Goal: Task Accomplishment & Management: Manage account settings

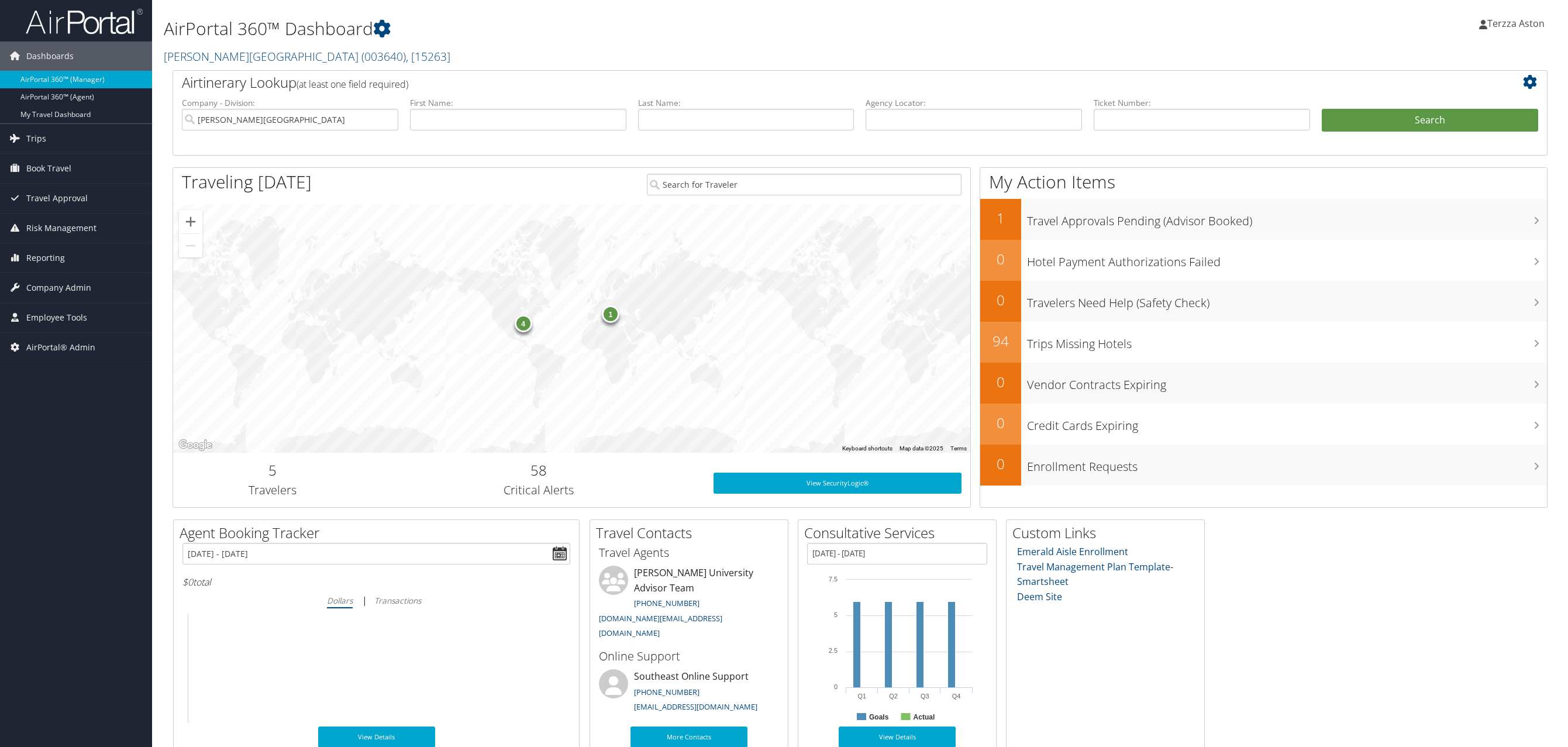
click at [33, 142] on span "Trips" at bounding box center [36, 138] width 20 height 29
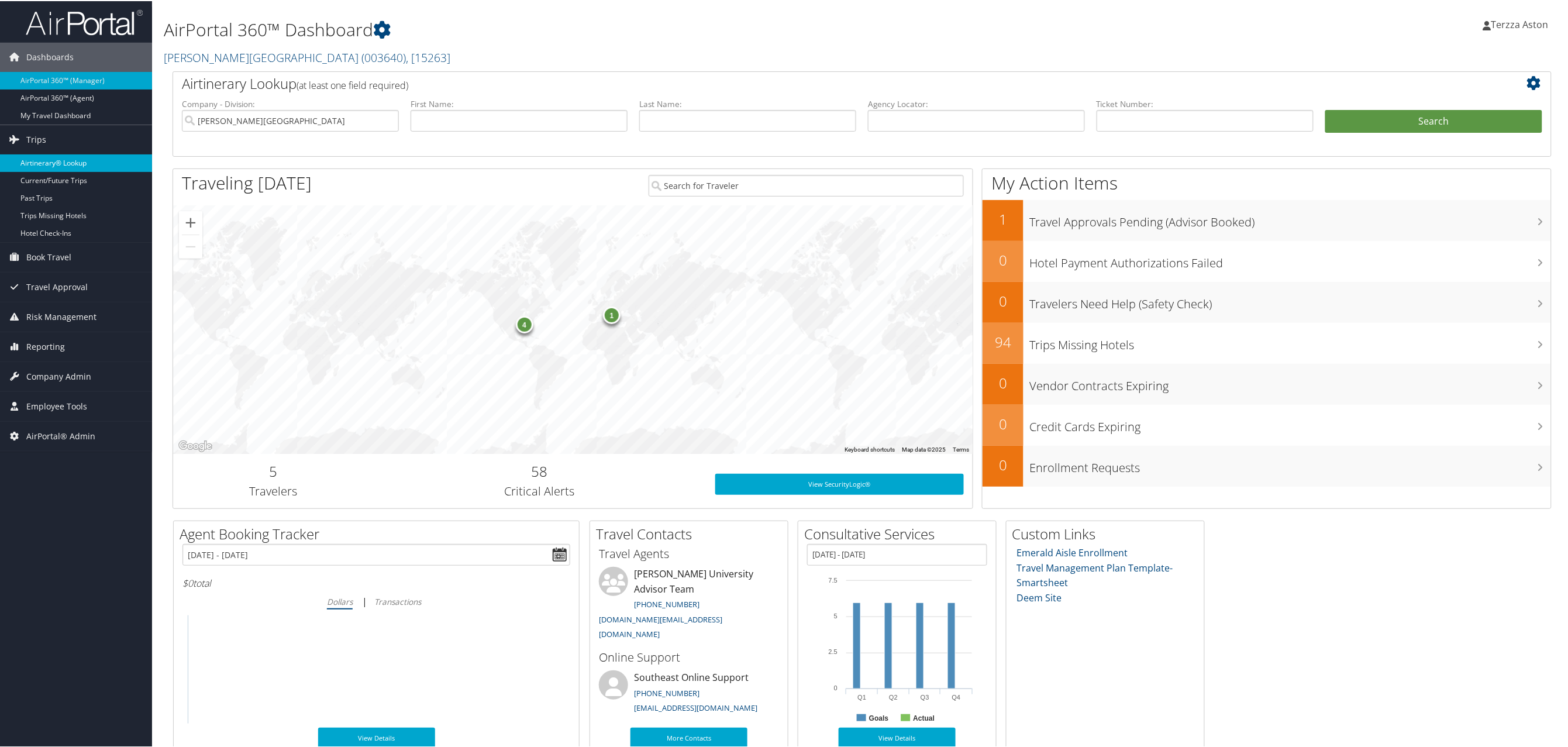
click at [46, 157] on link "Airtinerary® Lookup" at bounding box center [76, 162] width 152 height 17
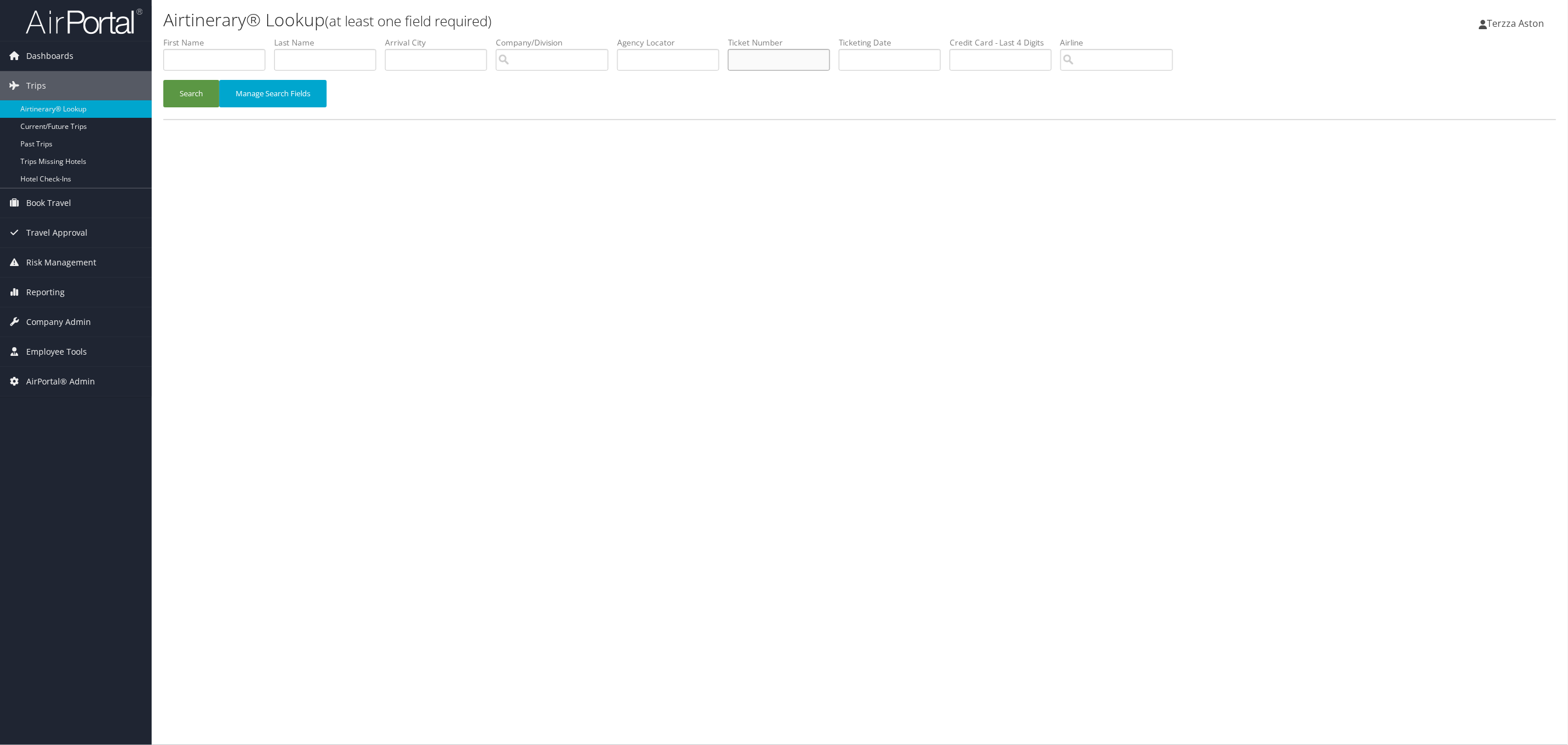
click at [765, 61] on input "text" at bounding box center [779, 60] width 102 height 22
type input "00171310674551"
click at [163, 80] on button "Search" at bounding box center [191, 93] width 56 height 28
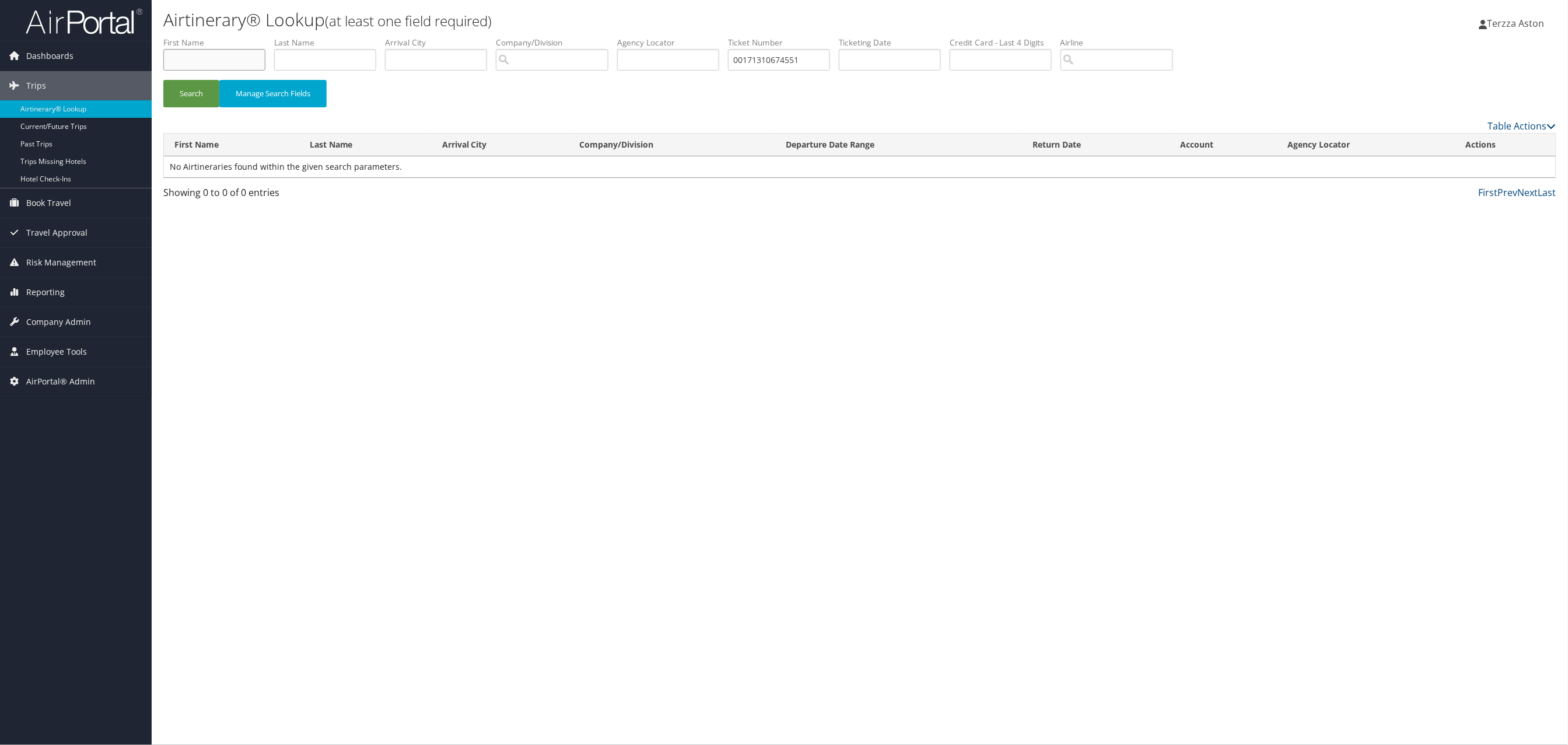
click at [196, 60] on input "text" at bounding box center [214, 60] width 102 height 22
type input "gritz"
type input "pierre"
drag, startPoint x: 825, startPoint y: 55, endPoint x: 617, endPoint y: 63, distance: 208.2
click at [617, 37] on ul "First Name gritz Last Name pierre Departure City Arrival City Company/Division …" at bounding box center [860, 37] width 1393 height 0
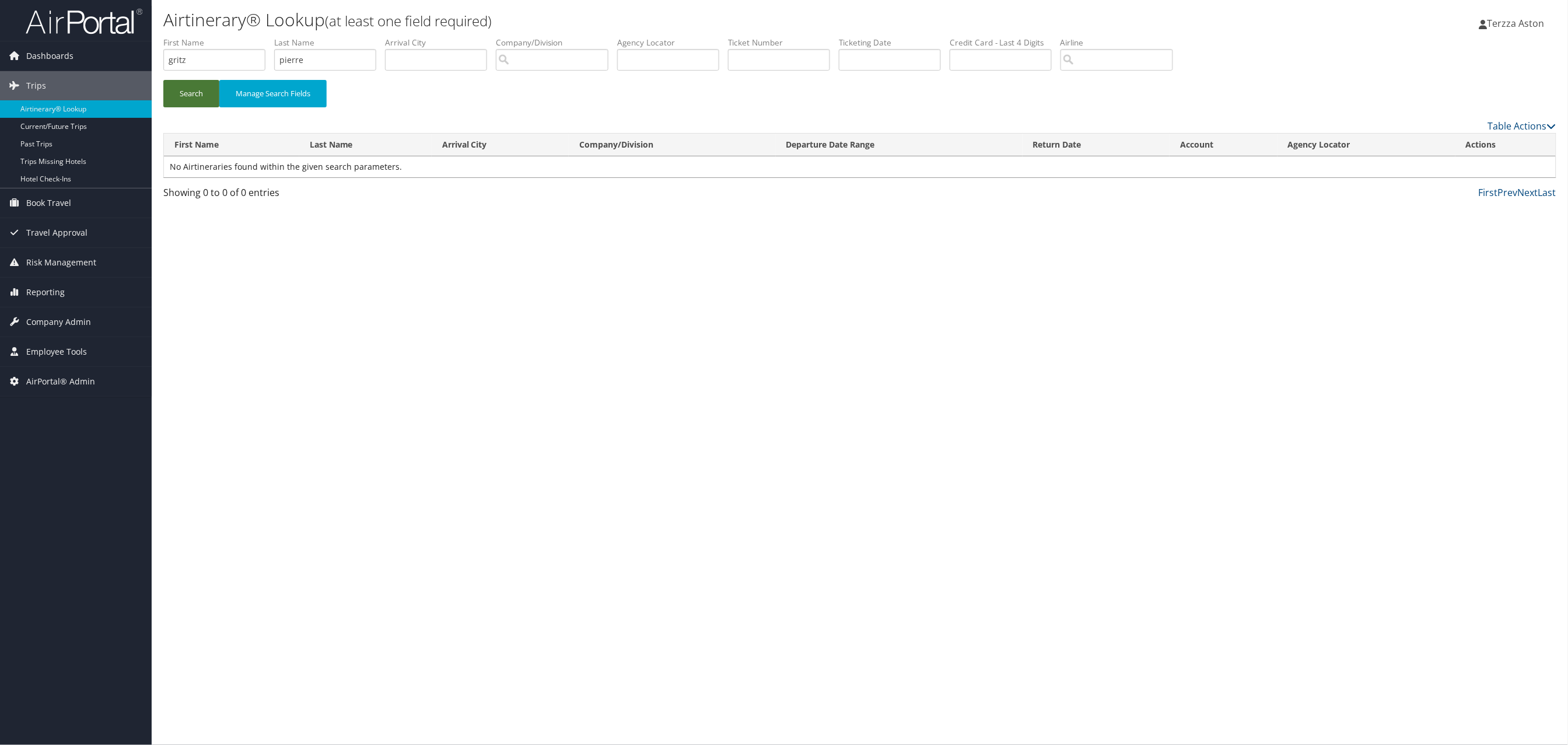
click at [190, 93] on button "Search" at bounding box center [191, 93] width 56 height 28
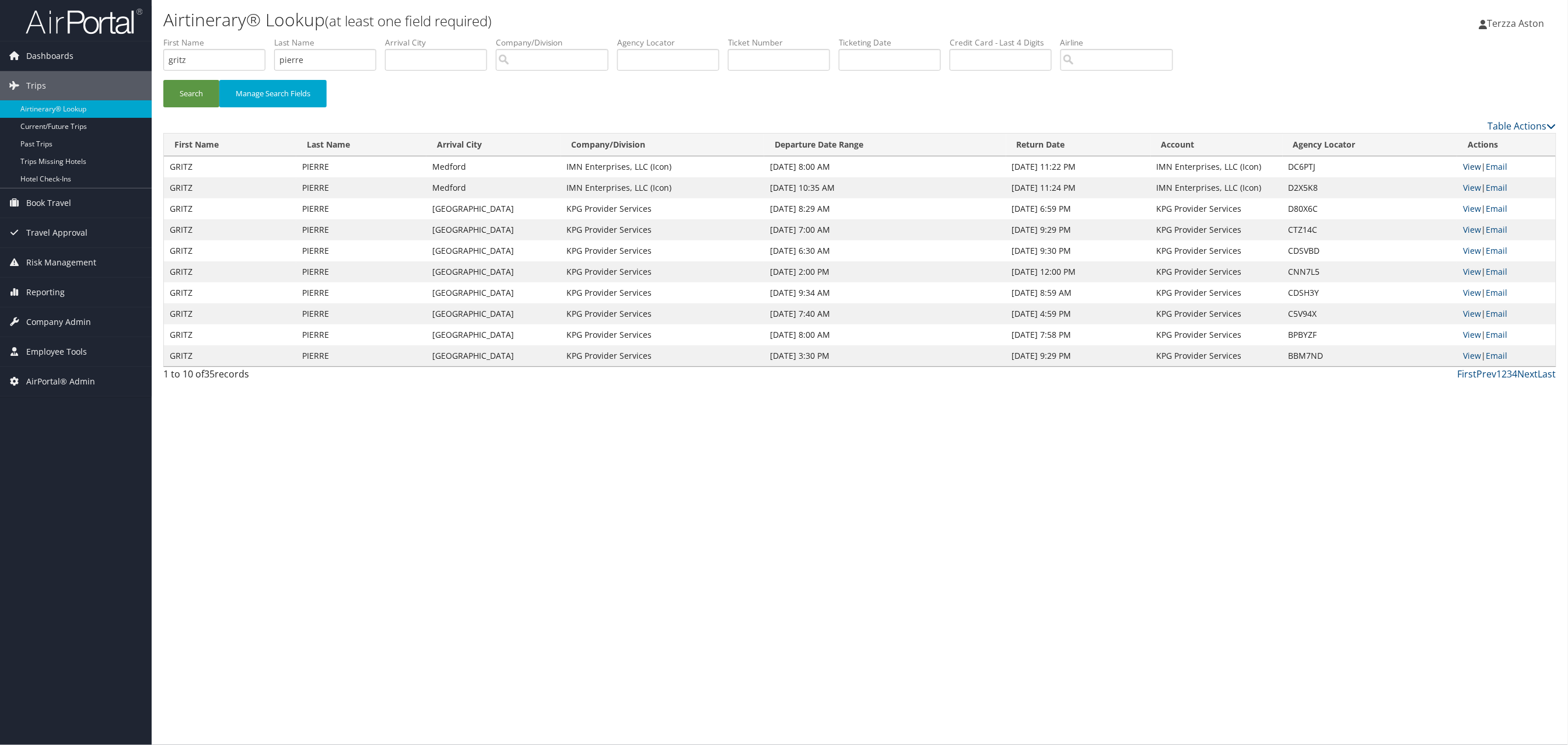
click at [1472, 166] on link "View" at bounding box center [1472, 166] width 18 height 11
click at [1475, 183] on link "View" at bounding box center [1472, 187] width 18 height 11
click at [1480, 205] on link "View" at bounding box center [1472, 208] width 18 height 11
click at [756, 57] on input "text" at bounding box center [779, 60] width 102 height 22
type input "00173110674551"
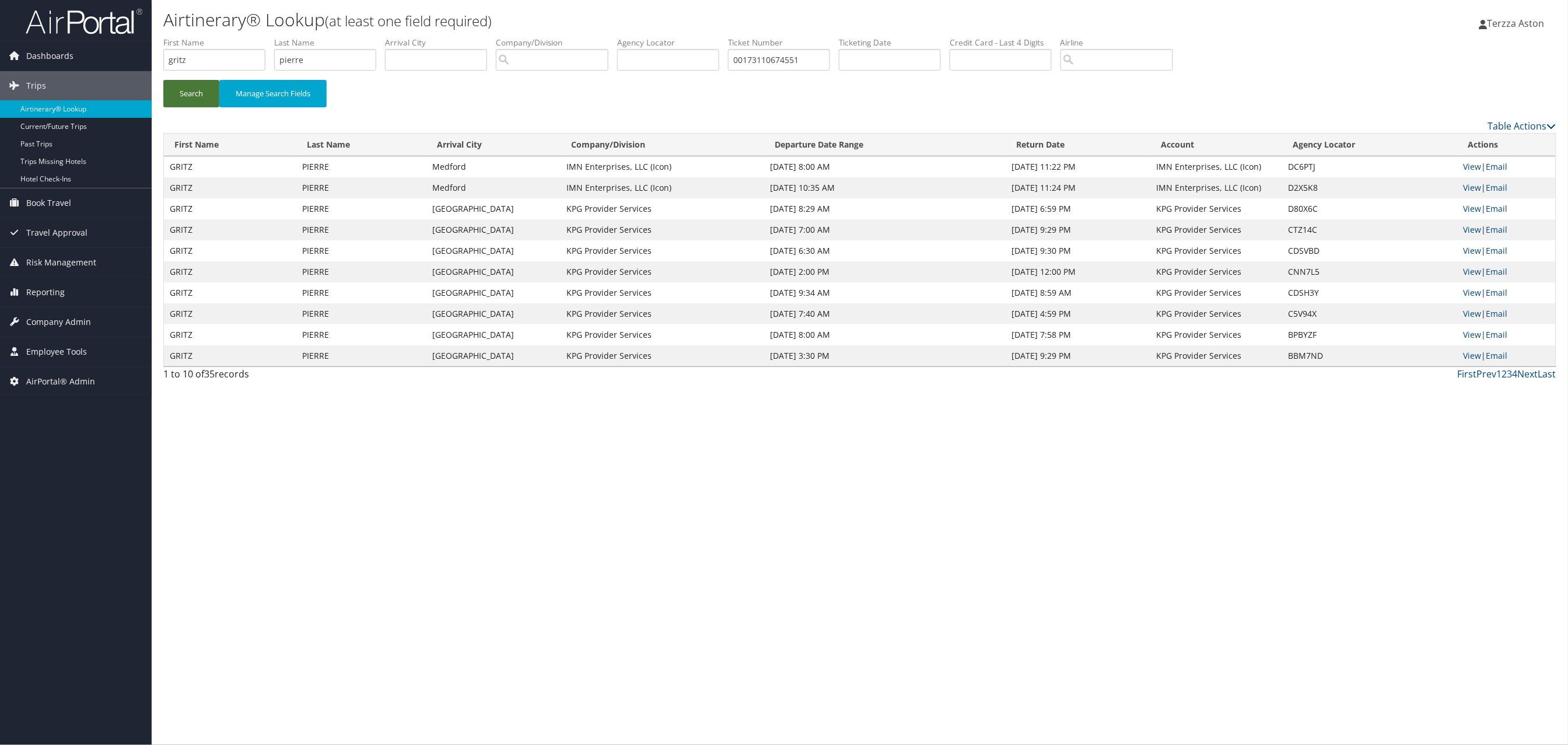
click at [194, 96] on button "Search" at bounding box center [191, 93] width 56 height 28
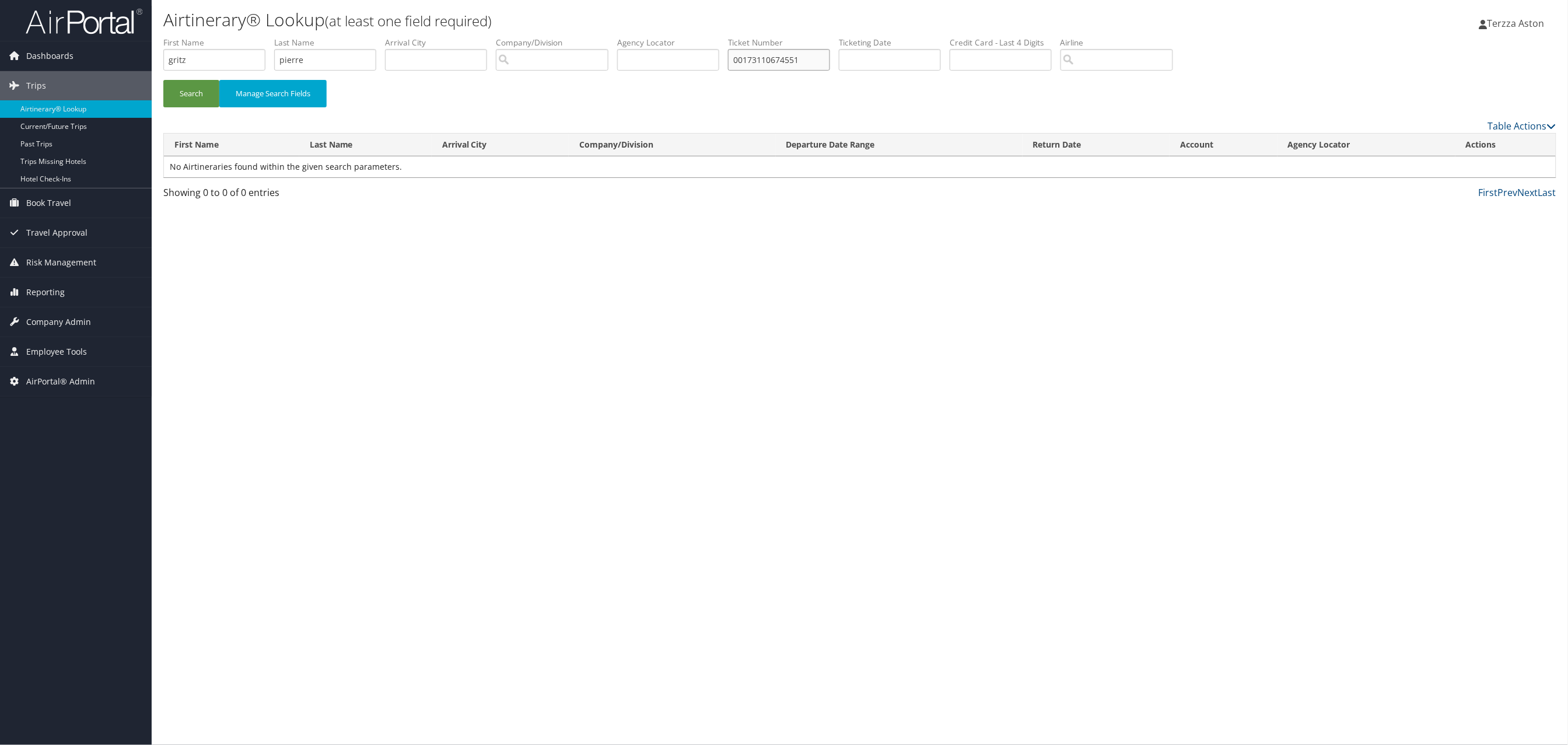
drag, startPoint x: 829, startPoint y: 64, endPoint x: 668, endPoint y: 63, distance: 161.0
click at [668, 37] on ul "First Name gritz Last Name pierre Departure City Arrival City Company/Division …" at bounding box center [860, 37] width 1393 height 0
paste input "0017310674551:"
type input "0017310674551"
click at [184, 98] on button "Search" at bounding box center [191, 93] width 56 height 28
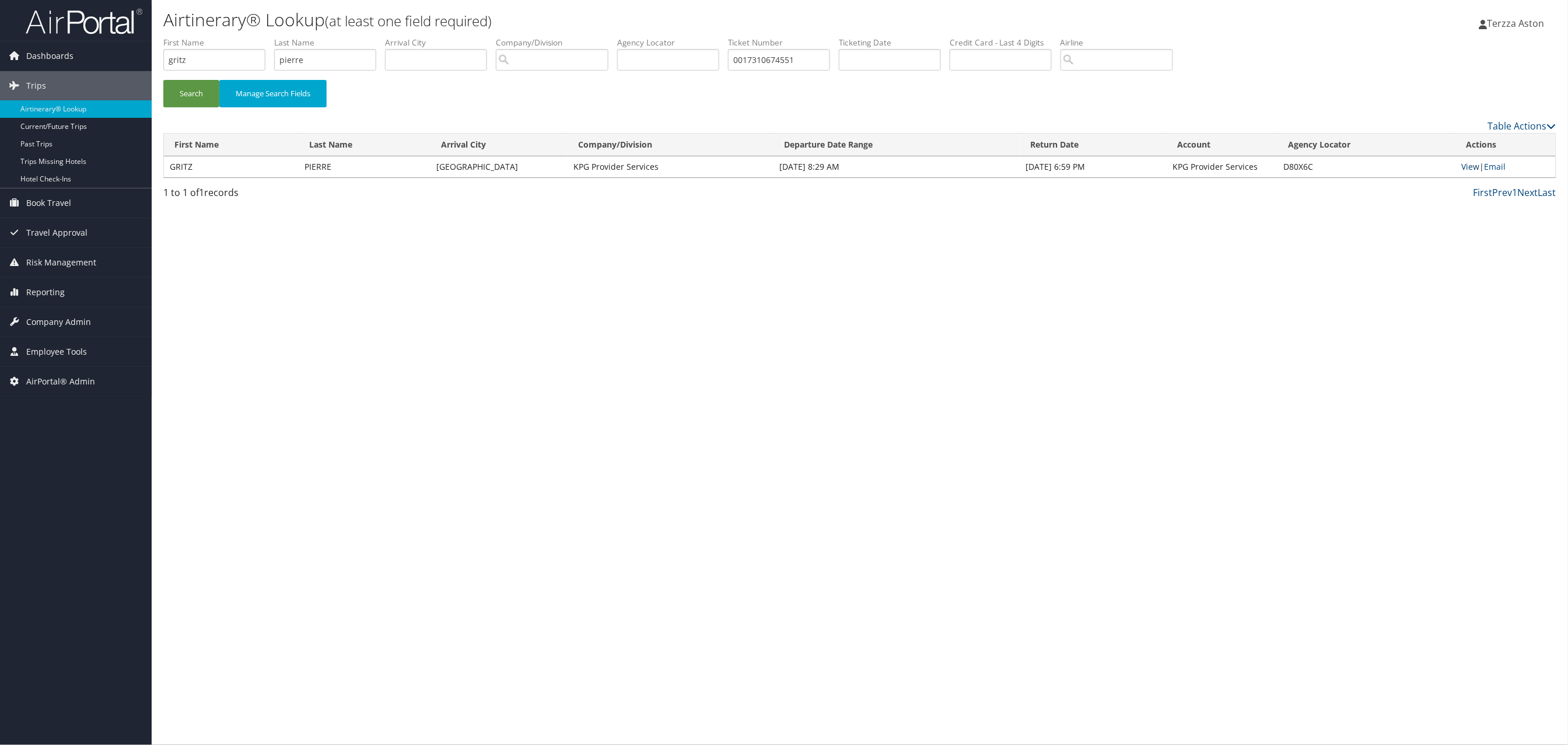
click at [1468, 168] on link "View" at bounding box center [1471, 166] width 18 height 11
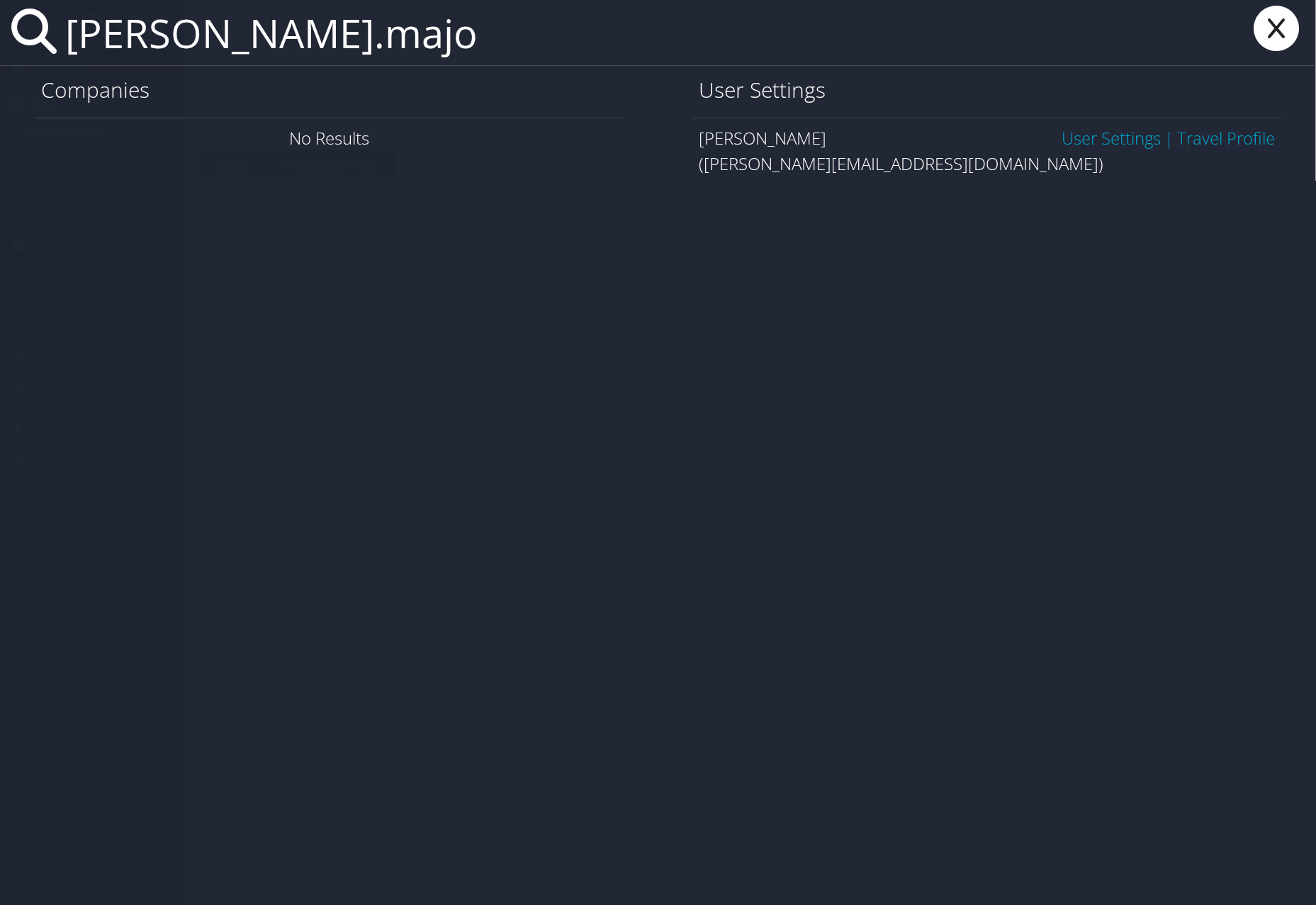
click at [320, 20] on input "kevin.majo" at bounding box center [576, 33] width 1035 height 66
type input "kevin.major"
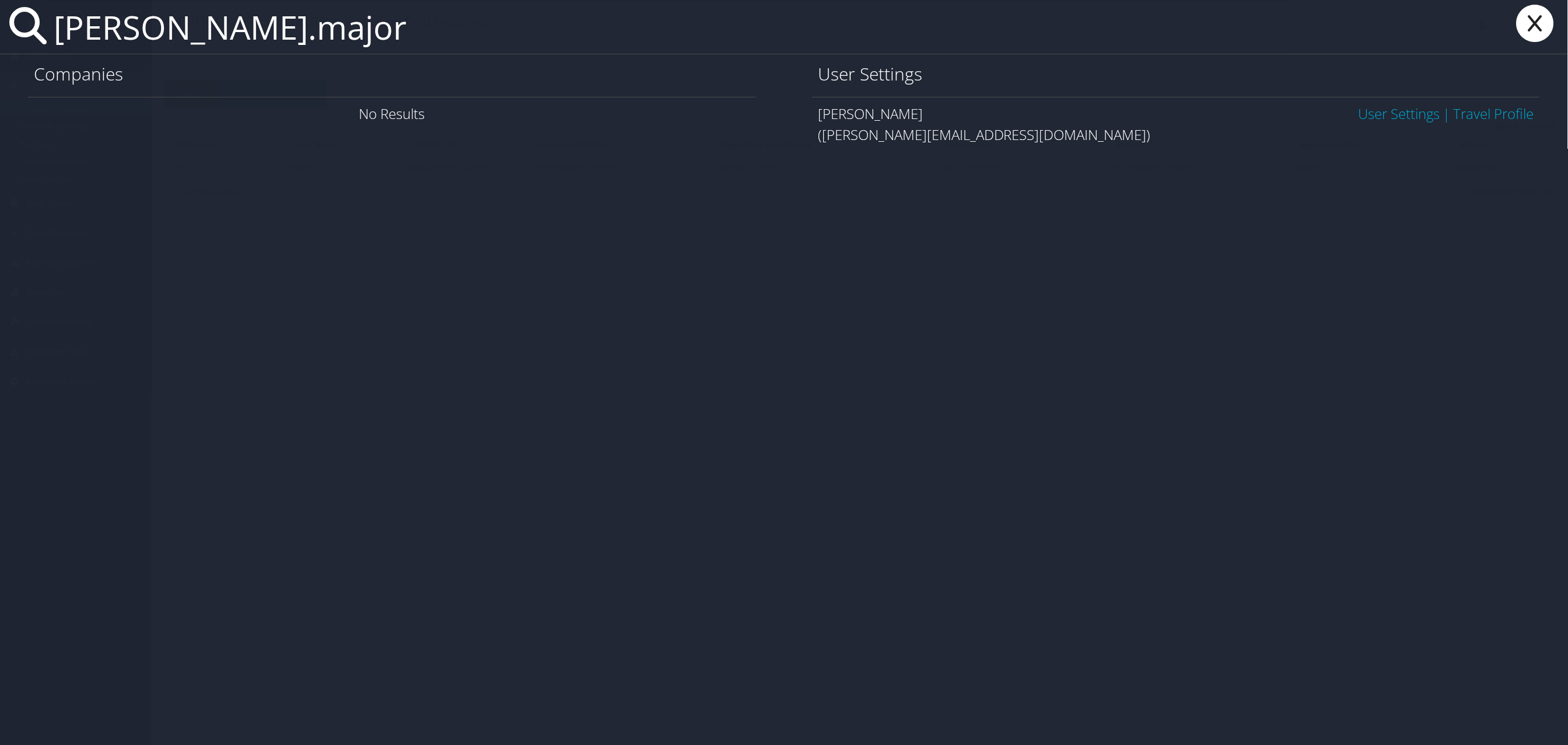
click at [1386, 118] on link "User Settings" at bounding box center [1399, 114] width 82 height 19
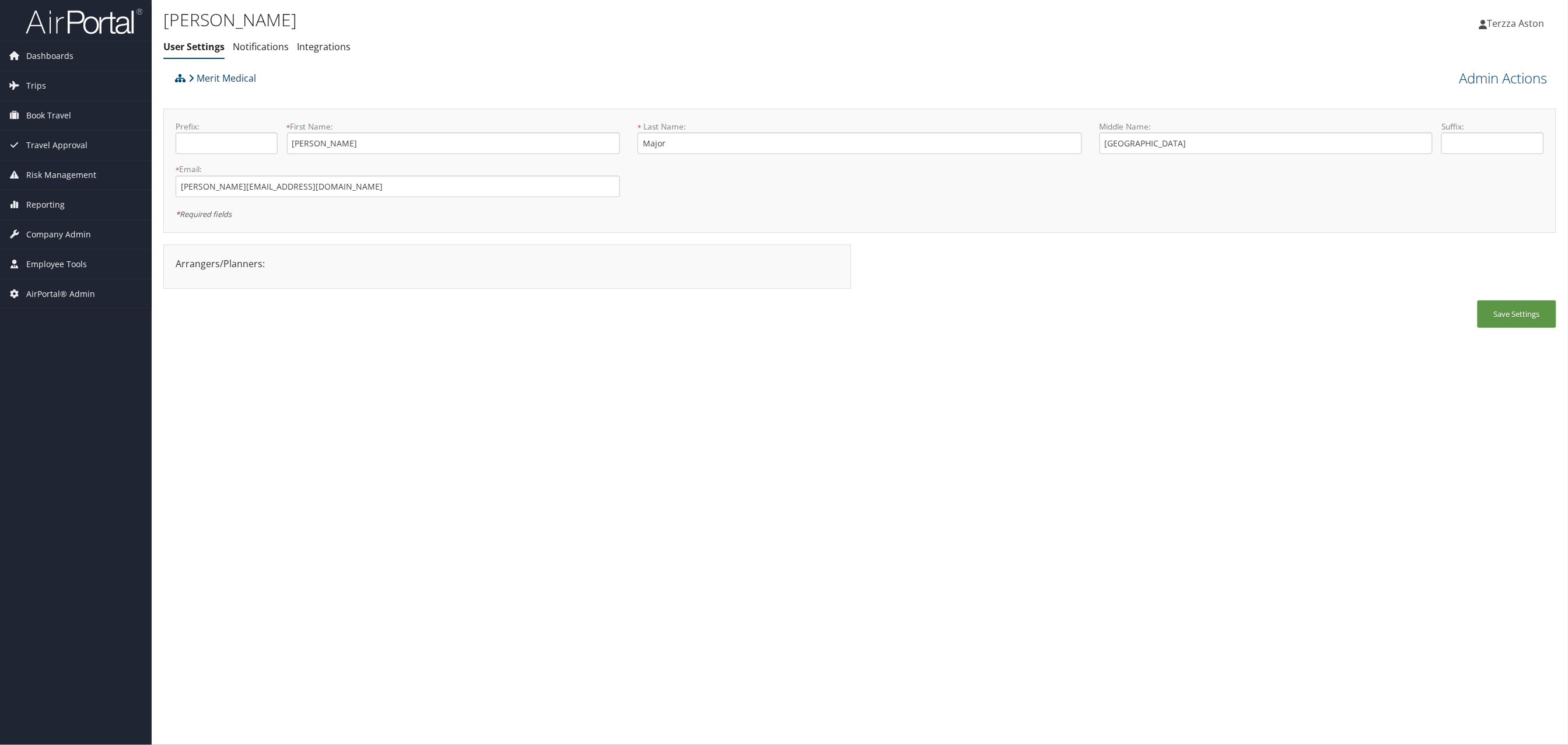
click at [1498, 76] on link "Admin Actions" at bounding box center [1503, 78] width 88 height 20
click at [1435, 96] on link "View Profile" at bounding box center [1470, 100] width 153 height 20
click at [71, 240] on span "Company Admin" at bounding box center [58, 234] width 65 height 29
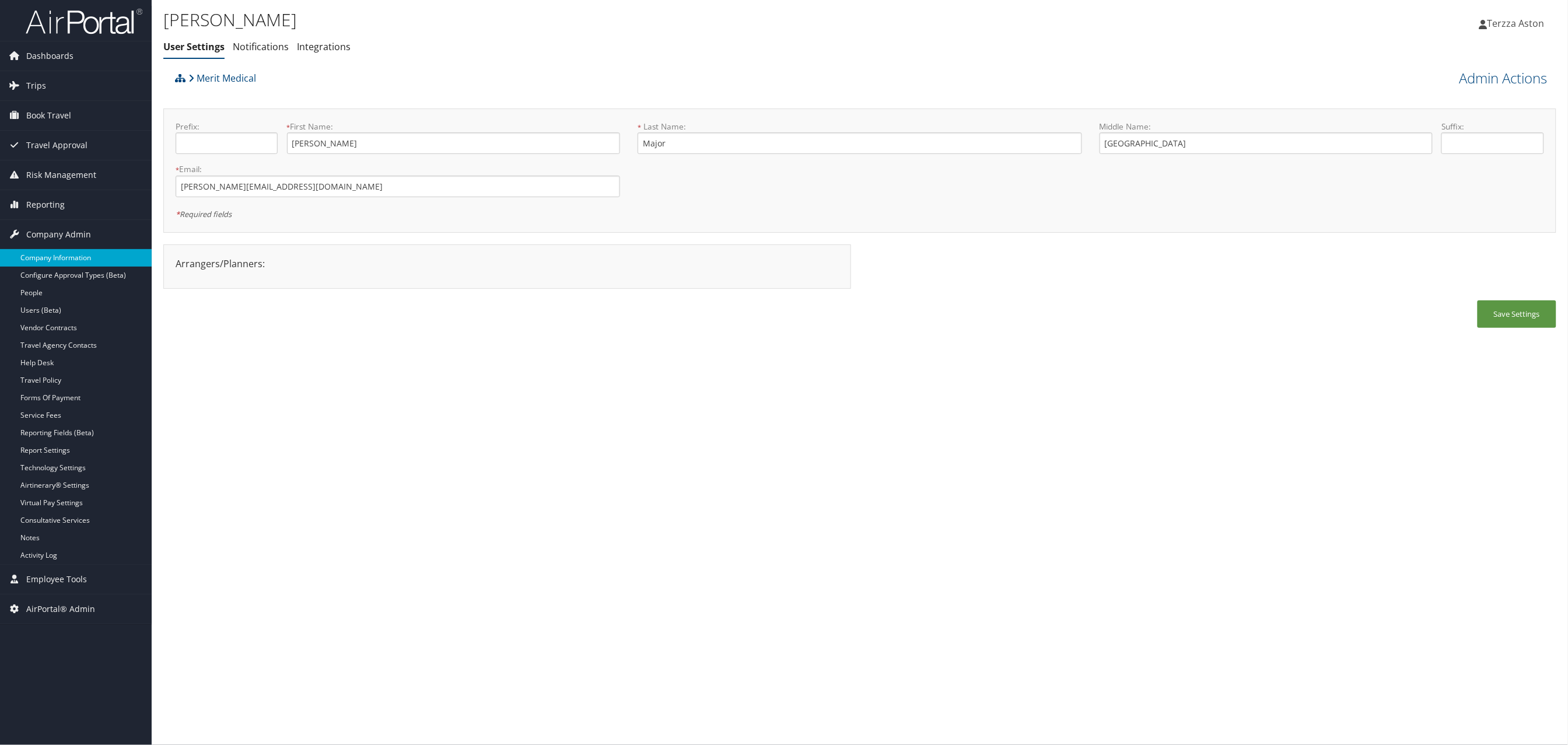
click at [71, 259] on link "Company Information" at bounding box center [76, 258] width 152 height 17
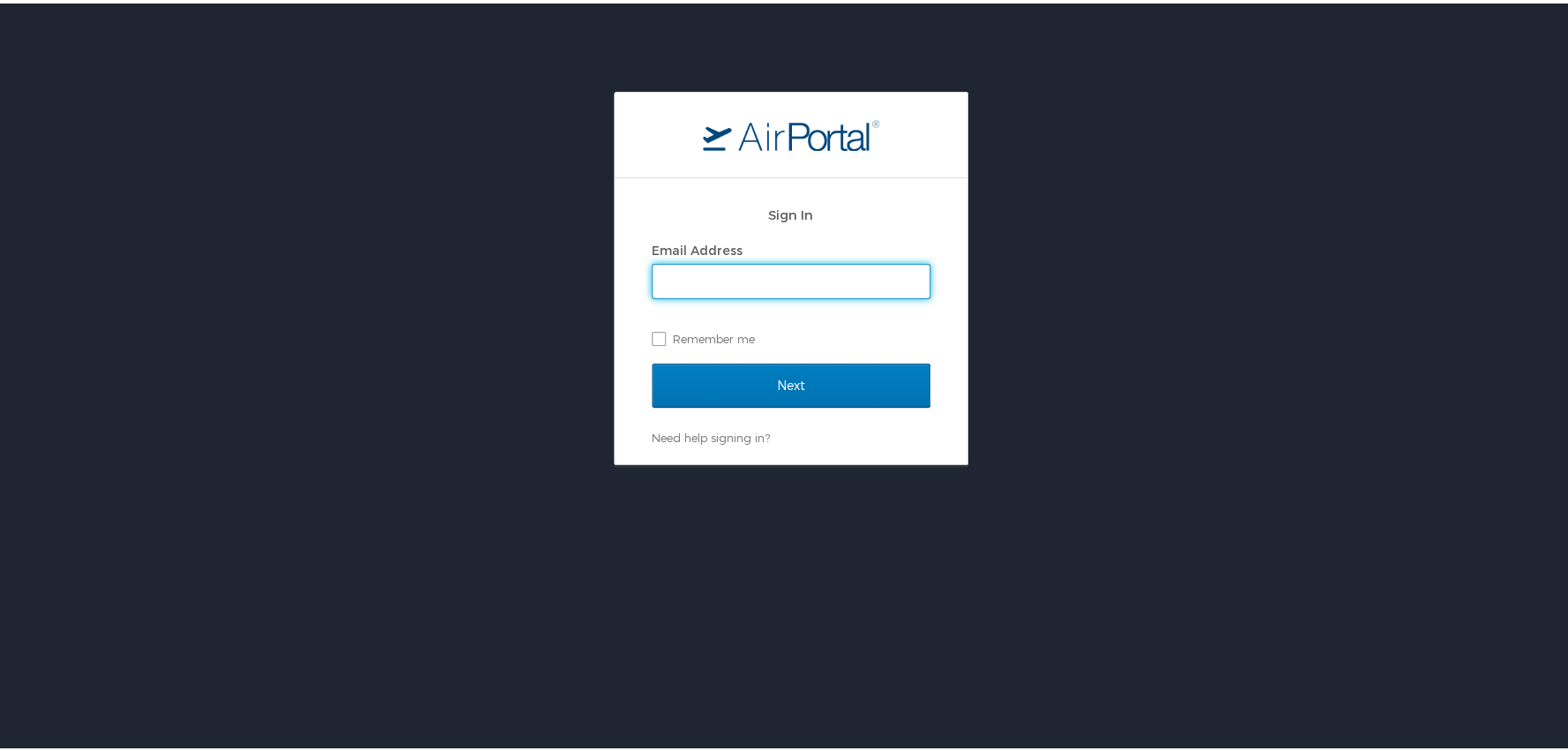
type input "[EMAIL_ADDRESS][DOMAIN_NAME]"
click at [651, 360] on input "Next" at bounding box center [790, 382] width 279 height 44
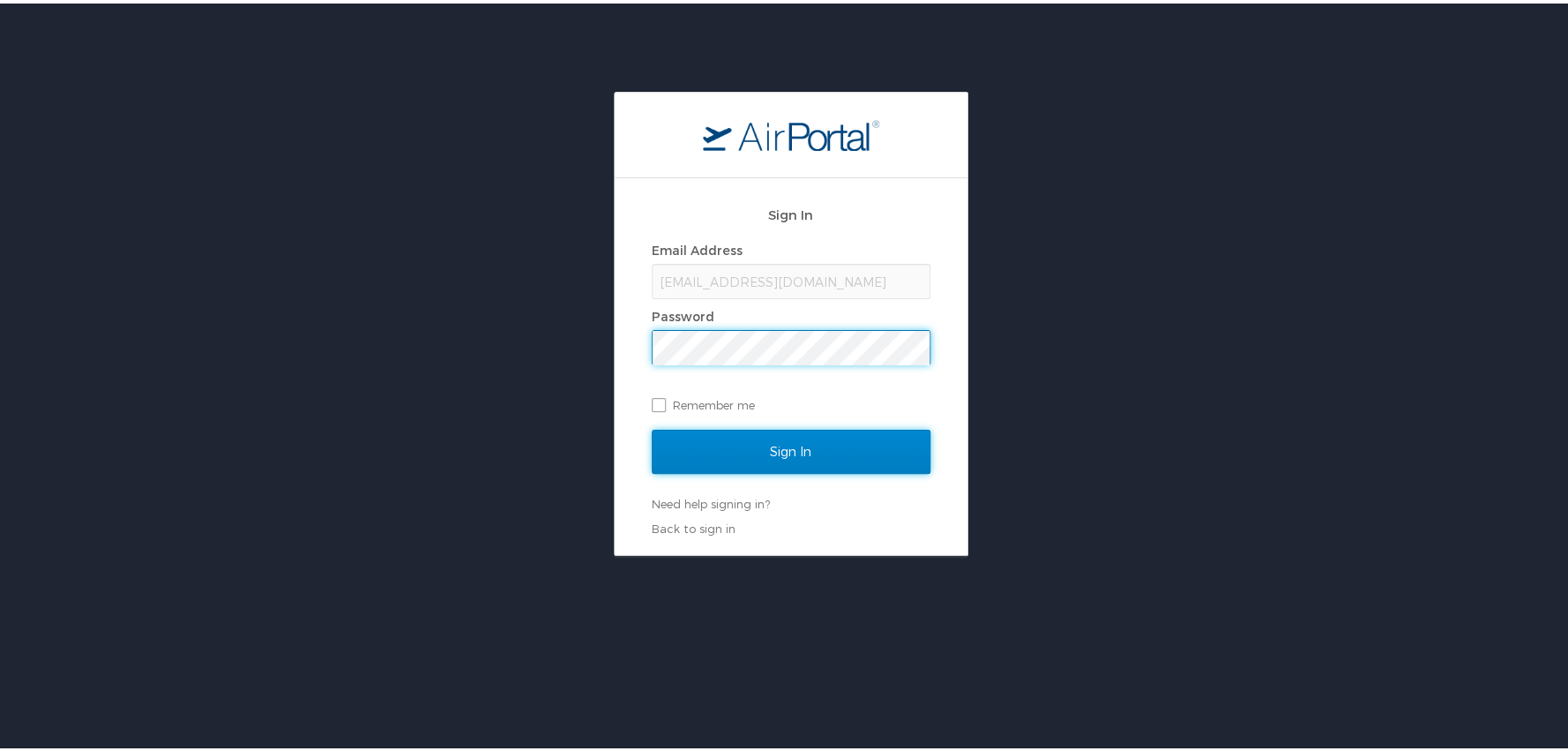
click at [820, 449] on input "Sign In" at bounding box center [790, 448] width 279 height 44
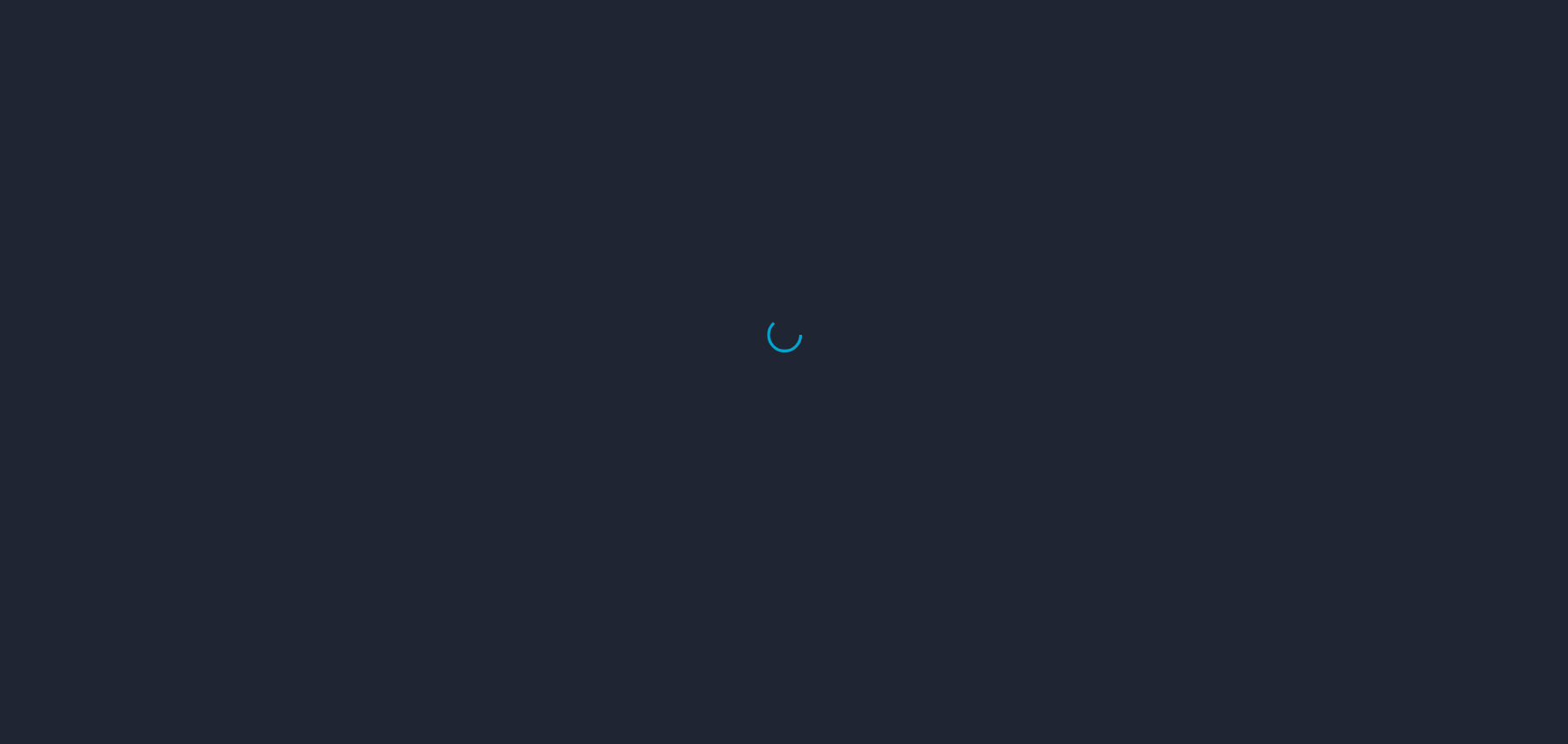
select select "US"
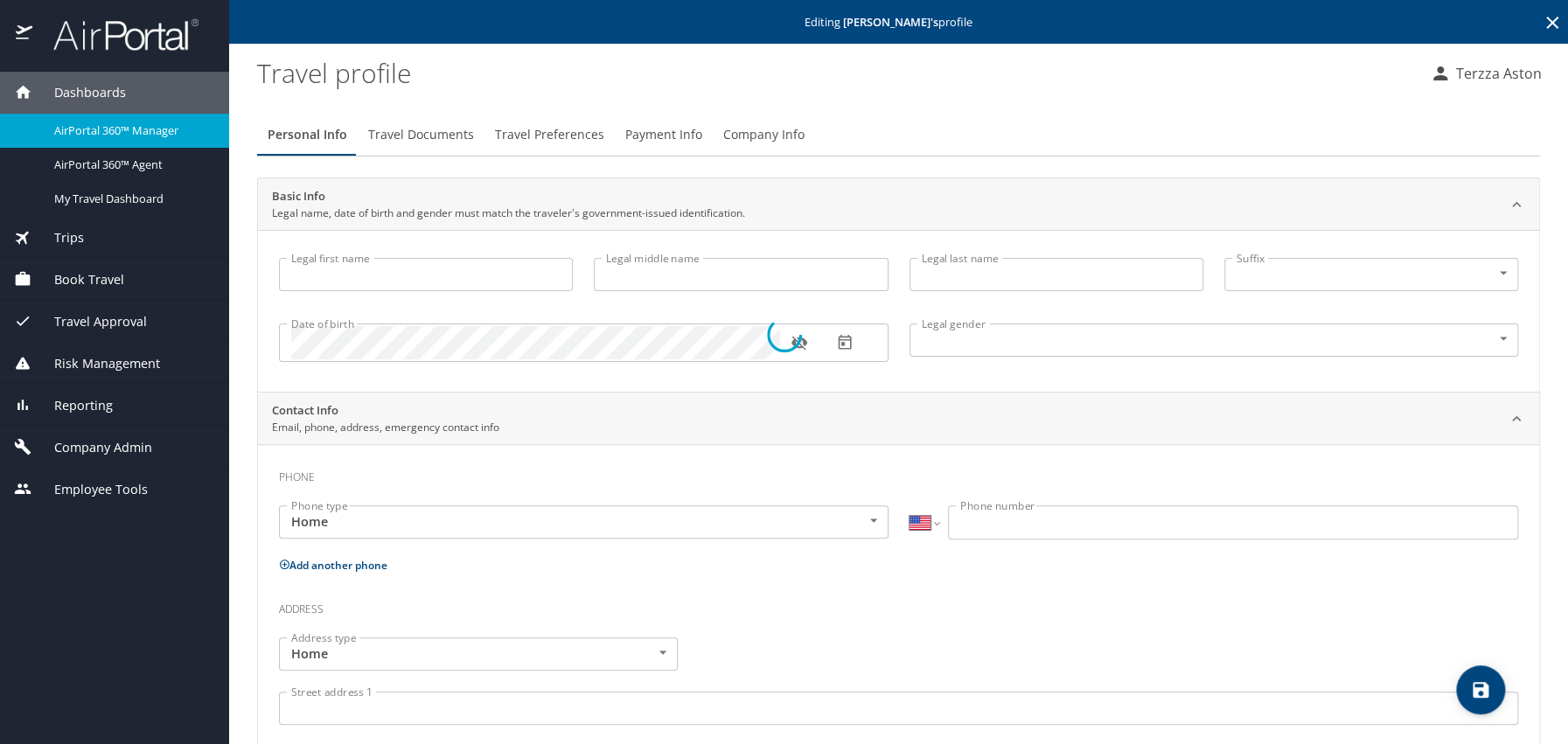
type input "Kevin"
type input "Orville"
type input "Major"
type input "Male"
type input "Cheryl"
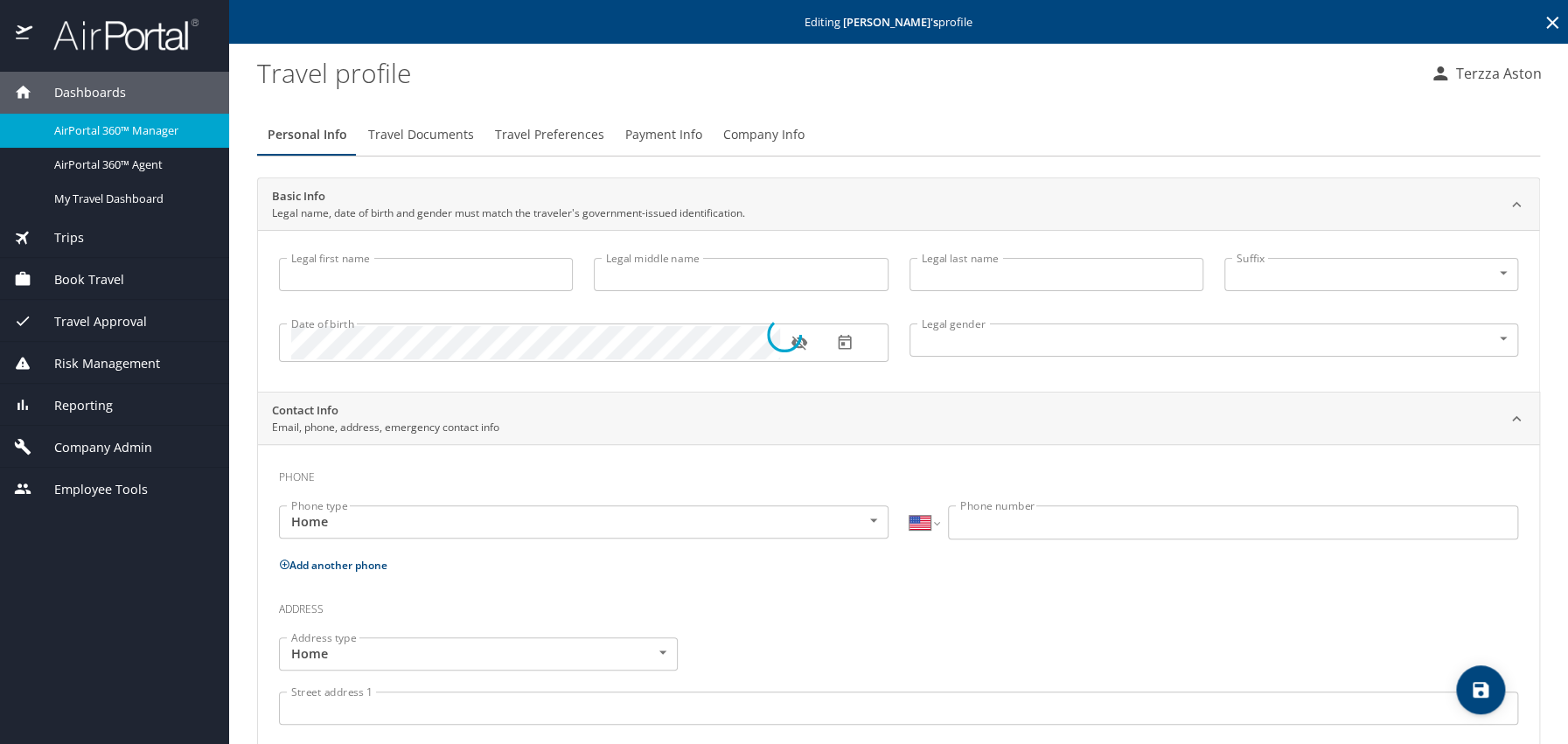
type input "Major"
select select "KM"
type input "341 52 27"
select select "US"
select select "KM"
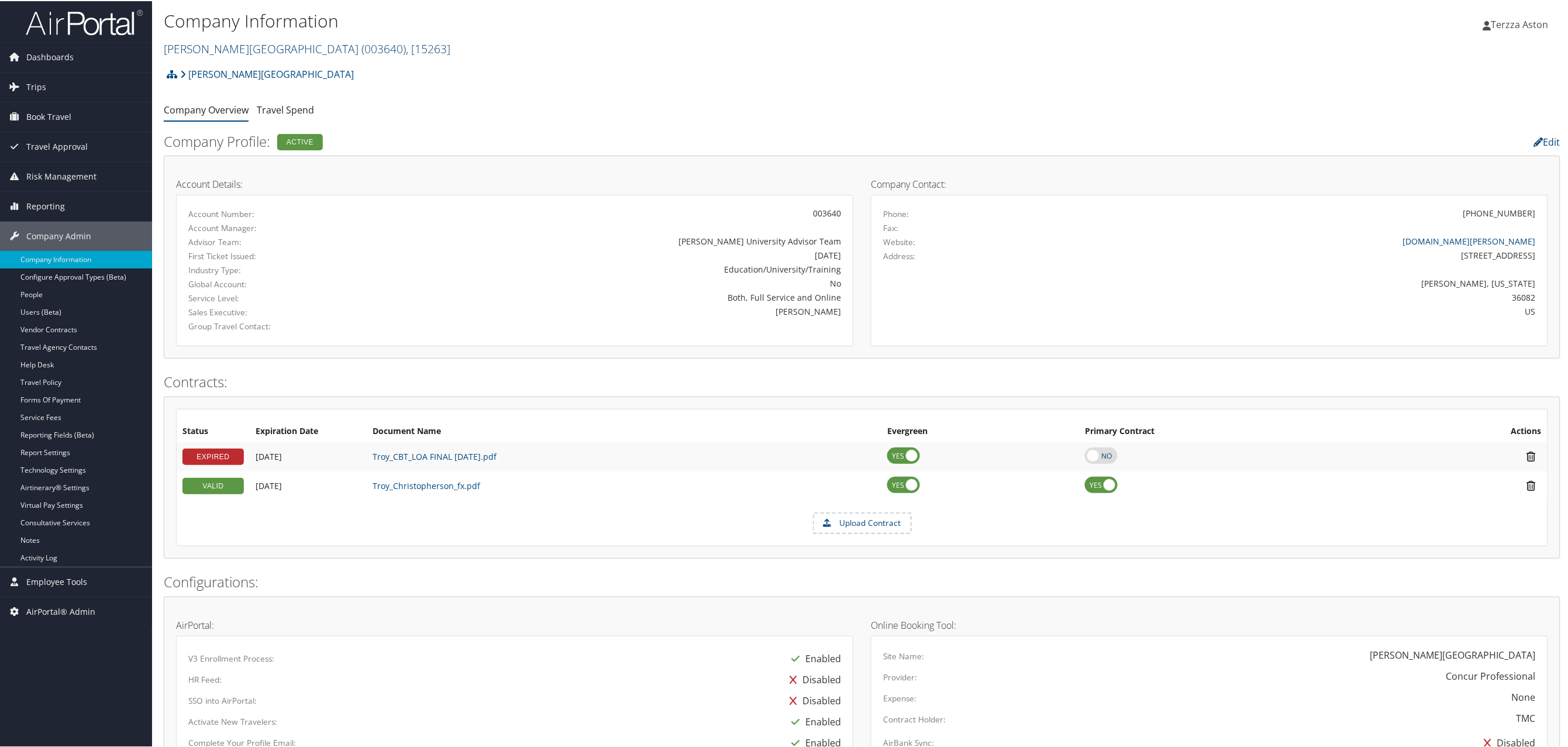
click at [192, 50] on link "Troy University ( 003640 ) , [ 15263 ]" at bounding box center [306, 48] width 286 height 16
click at [218, 70] on input "search" at bounding box center [241, 70] width 154 height 22
type input "elior"
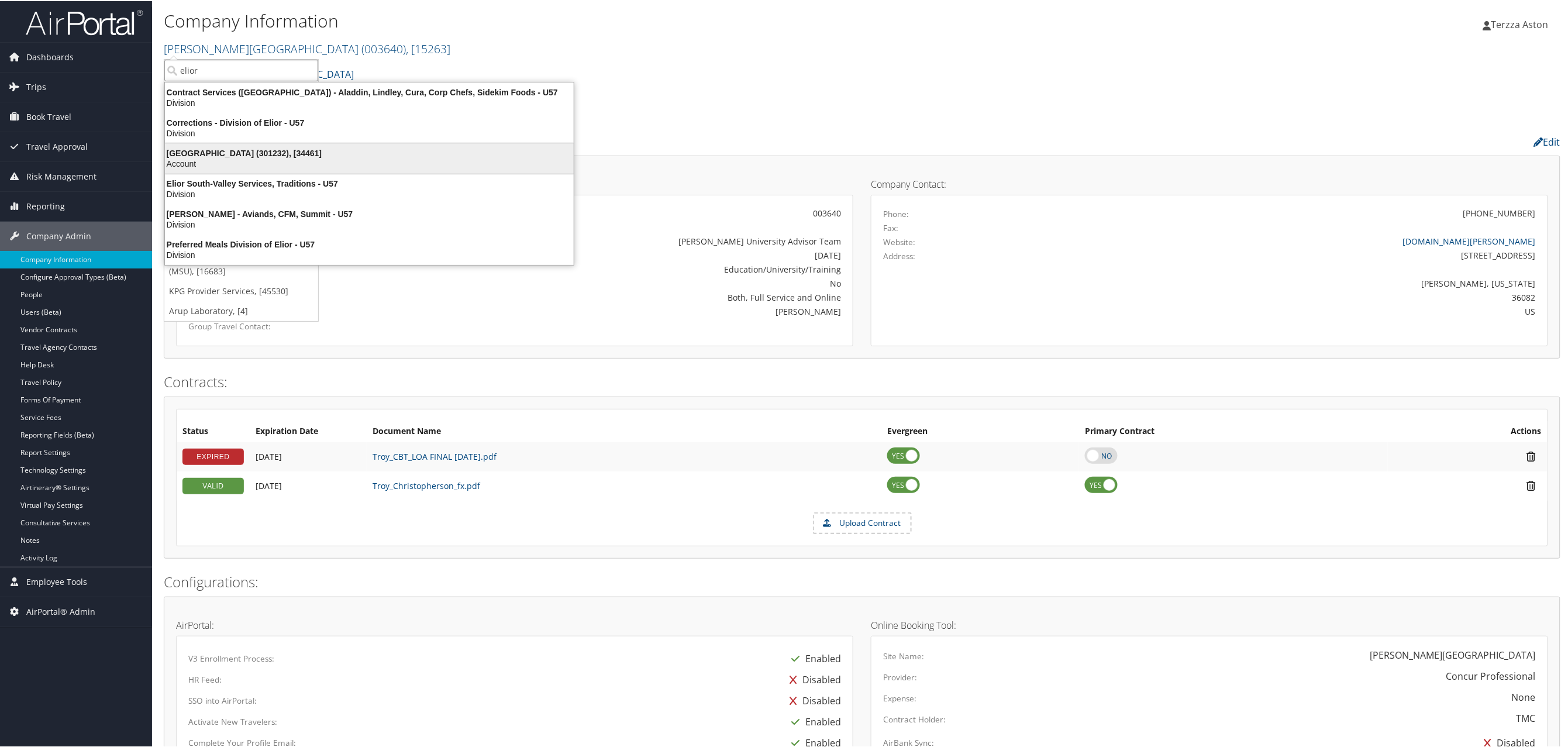
click at [209, 156] on div "Elior North America (301232), [34461]" at bounding box center [369, 152] width 423 height 10
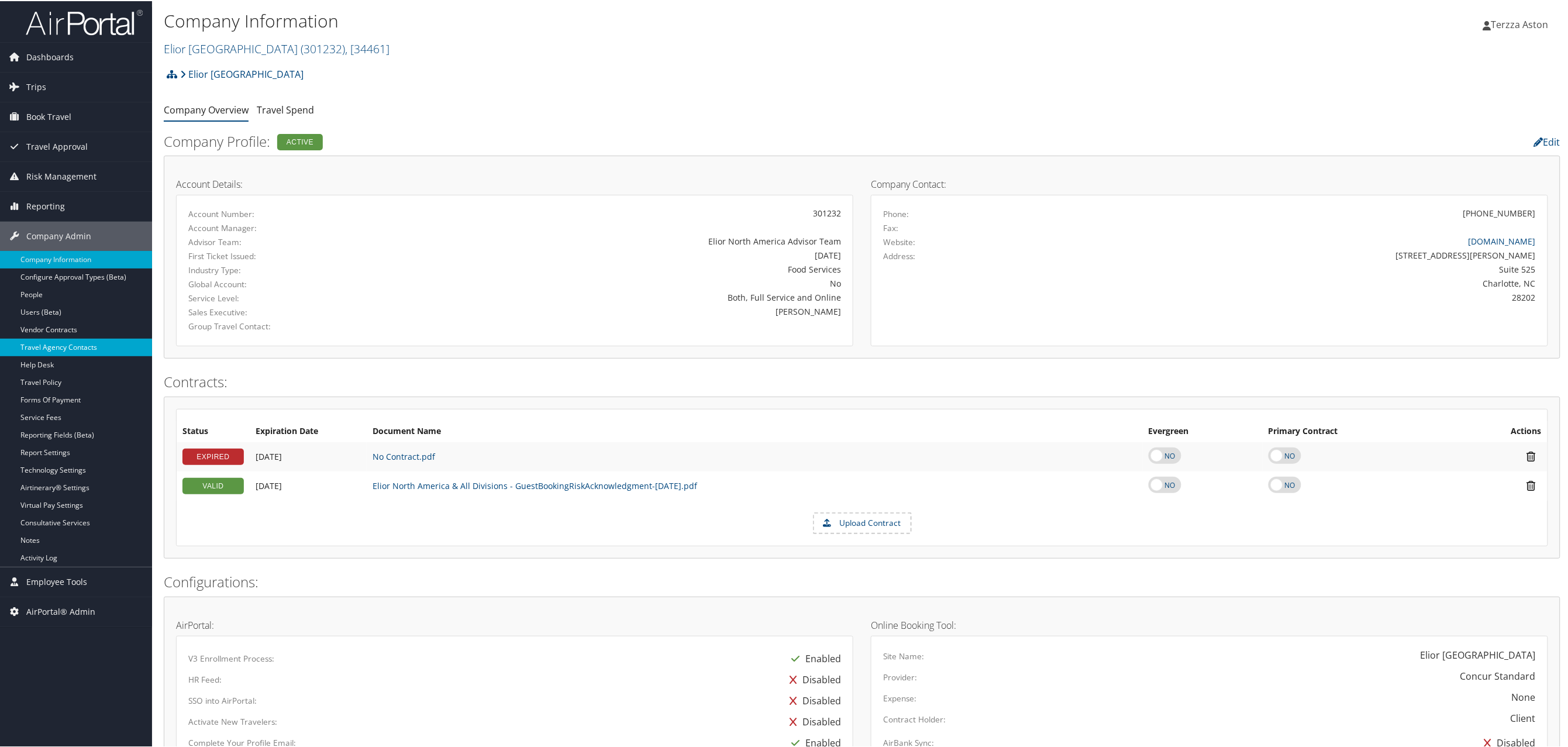
click at [75, 347] on link "Travel Agency Contacts" at bounding box center [76, 346] width 152 height 17
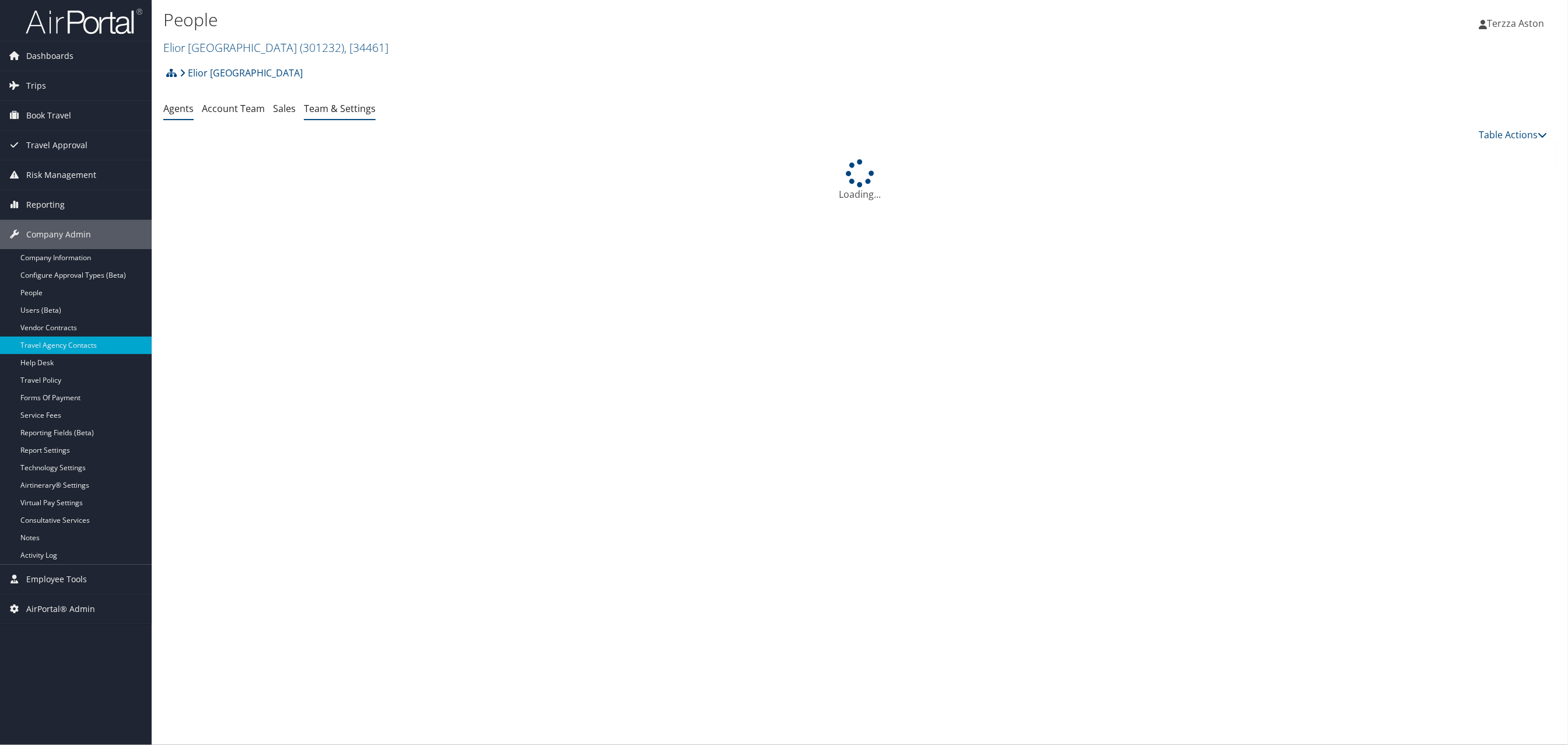
click at [357, 112] on link "Team & Settings" at bounding box center [340, 109] width 72 height 13
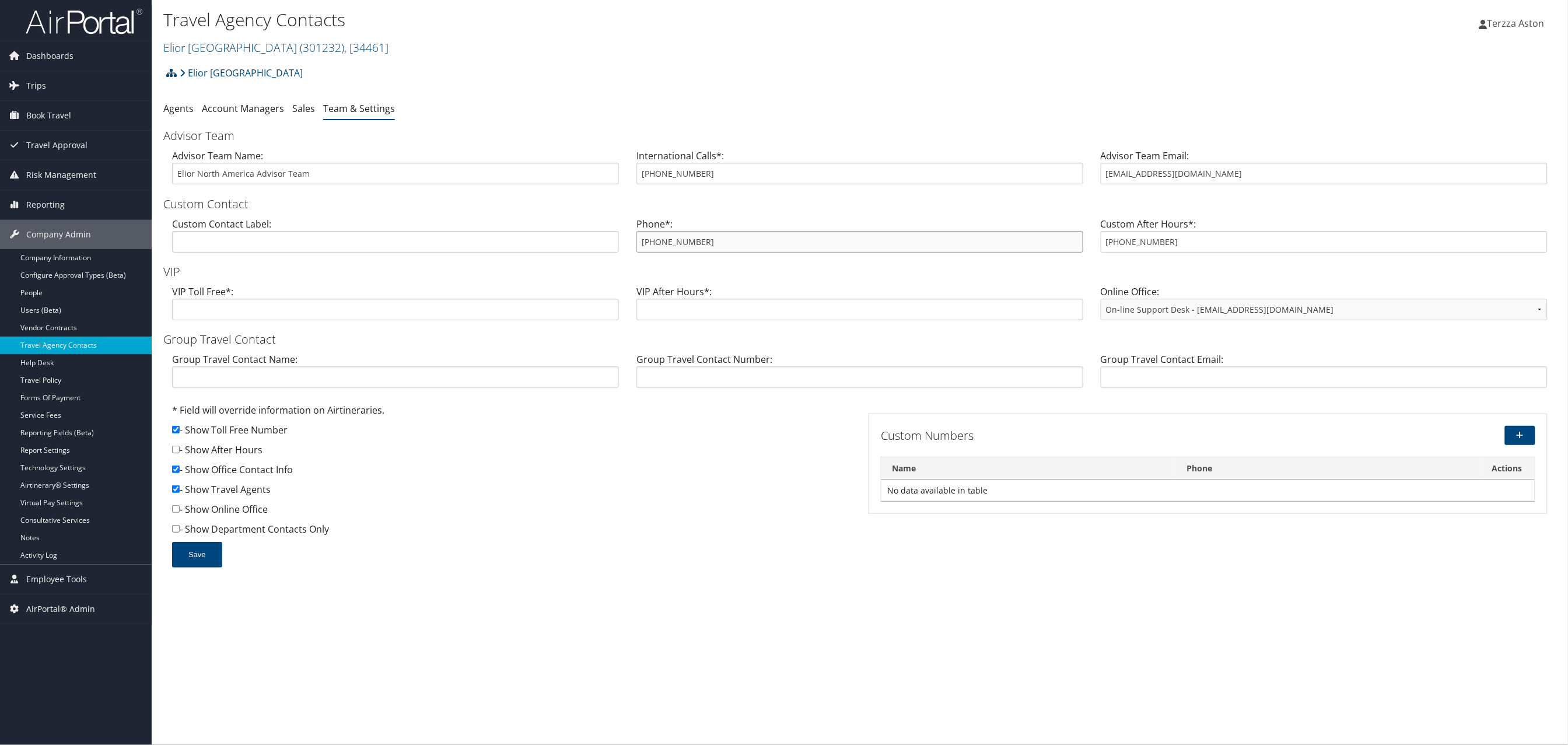
drag, startPoint x: 636, startPoint y: 238, endPoint x: 708, endPoint y: 240, distance: 72.0
click at [708, 240] on input "855-788-1034" at bounding box center [860, 242] width 447 height 22
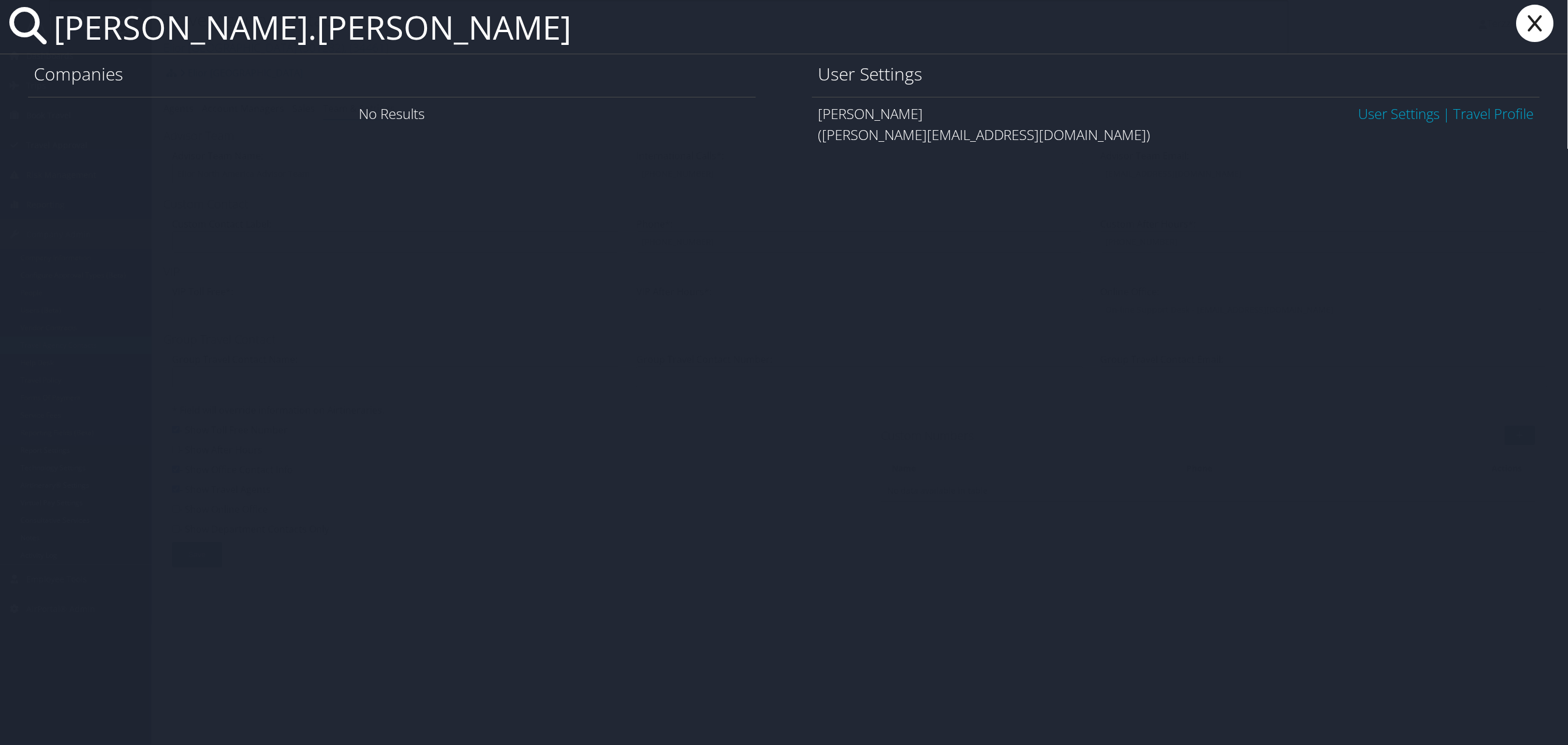
type input "george.cannon"
click at [1377, 118] on link "User Settings" at bounding box center [1399, 114] width 82 height 19
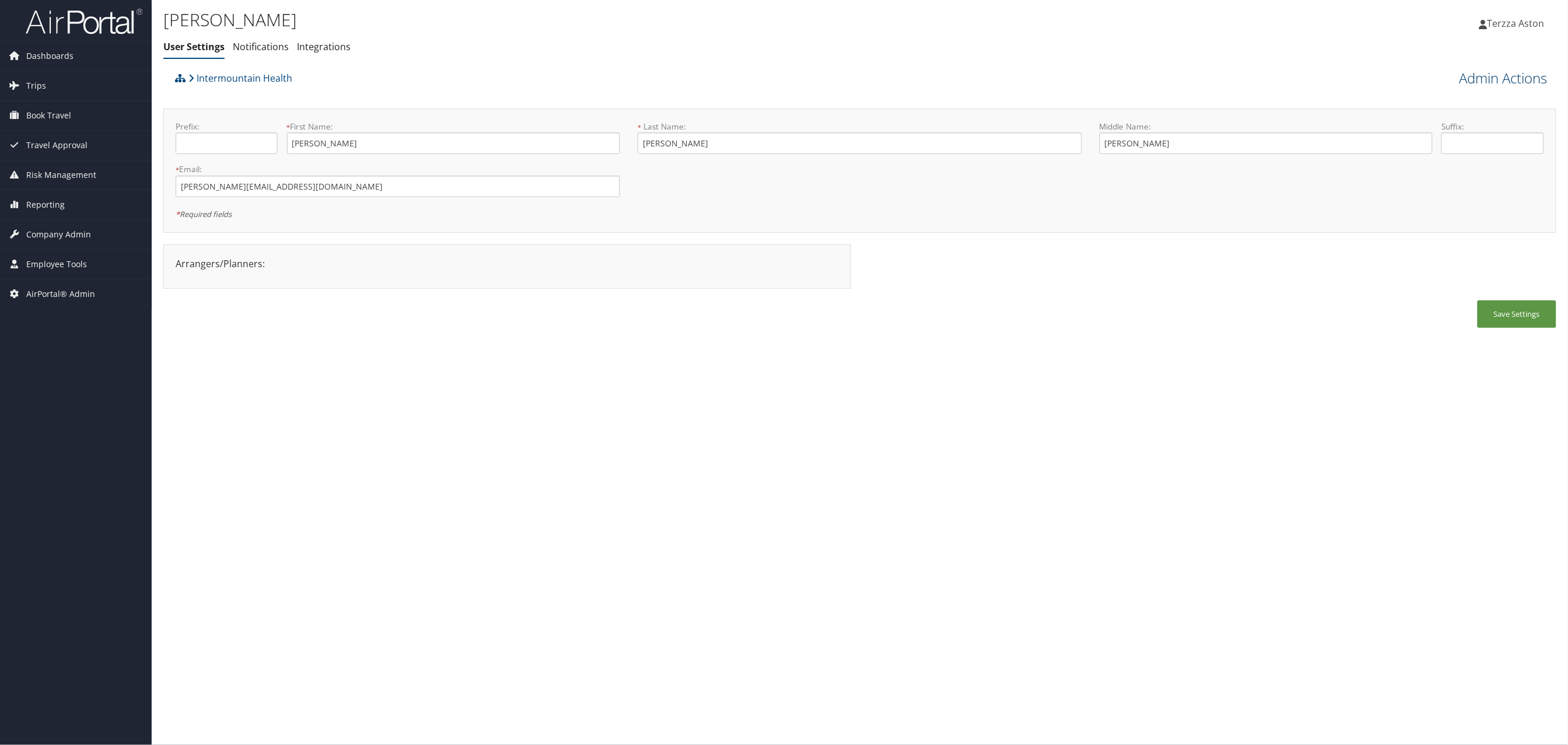
click at [1501, 73] on link "Admin Actions" at bounding box center [1503, 78] width 88 height 20
click at [1421, 138] on link "User Technology Settings" at bounding box center [1470, 139] width 153 height 20
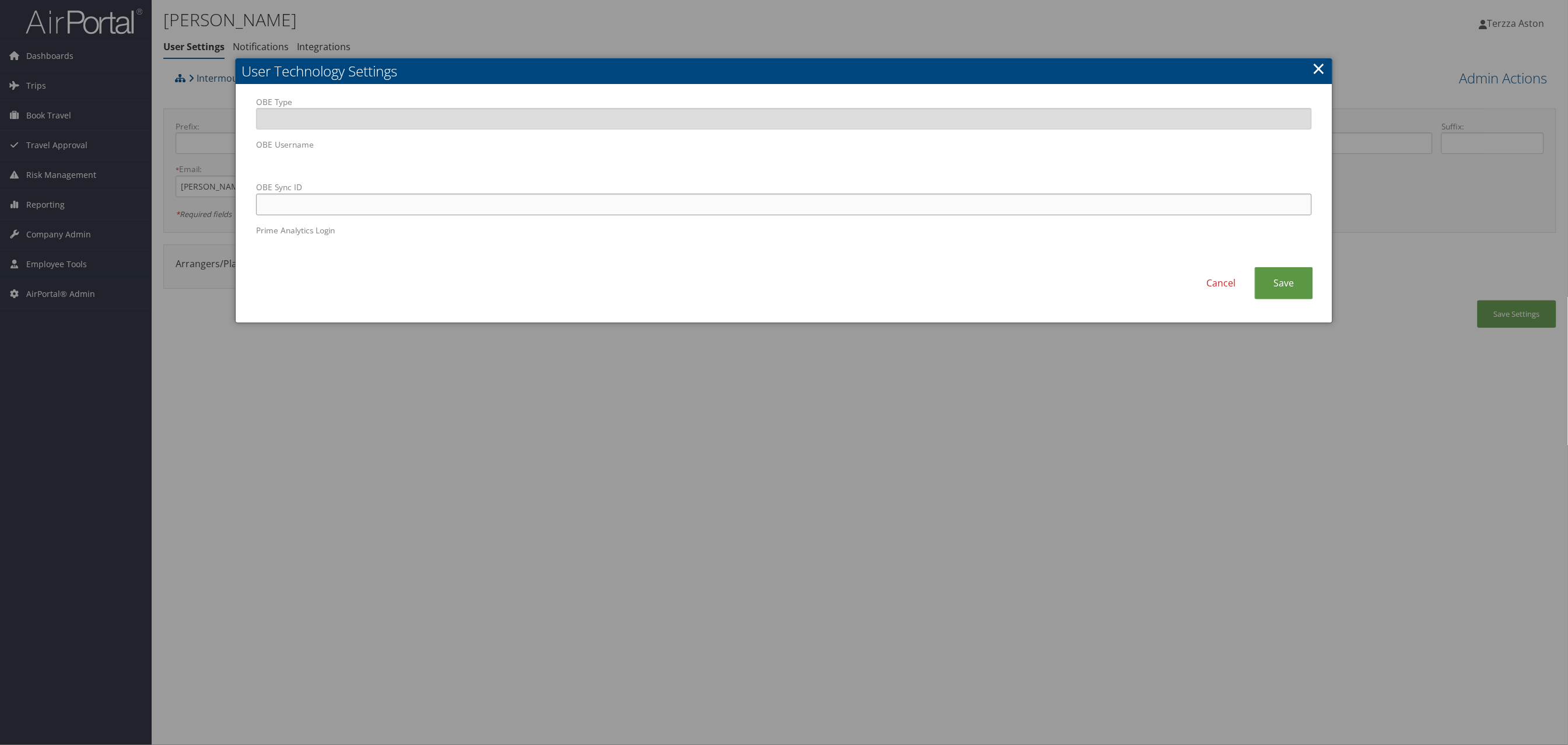
click at [460, 214] on input "OBE Sync ID" at bounding box center [784, 205] width 1056 height 22
paste input "george.cannon2@imail.org"
type input "george.cannon2@imail.org"
click at [1284, 272] on link "Save" at bounding box center [1284, 283] width 58 height 32
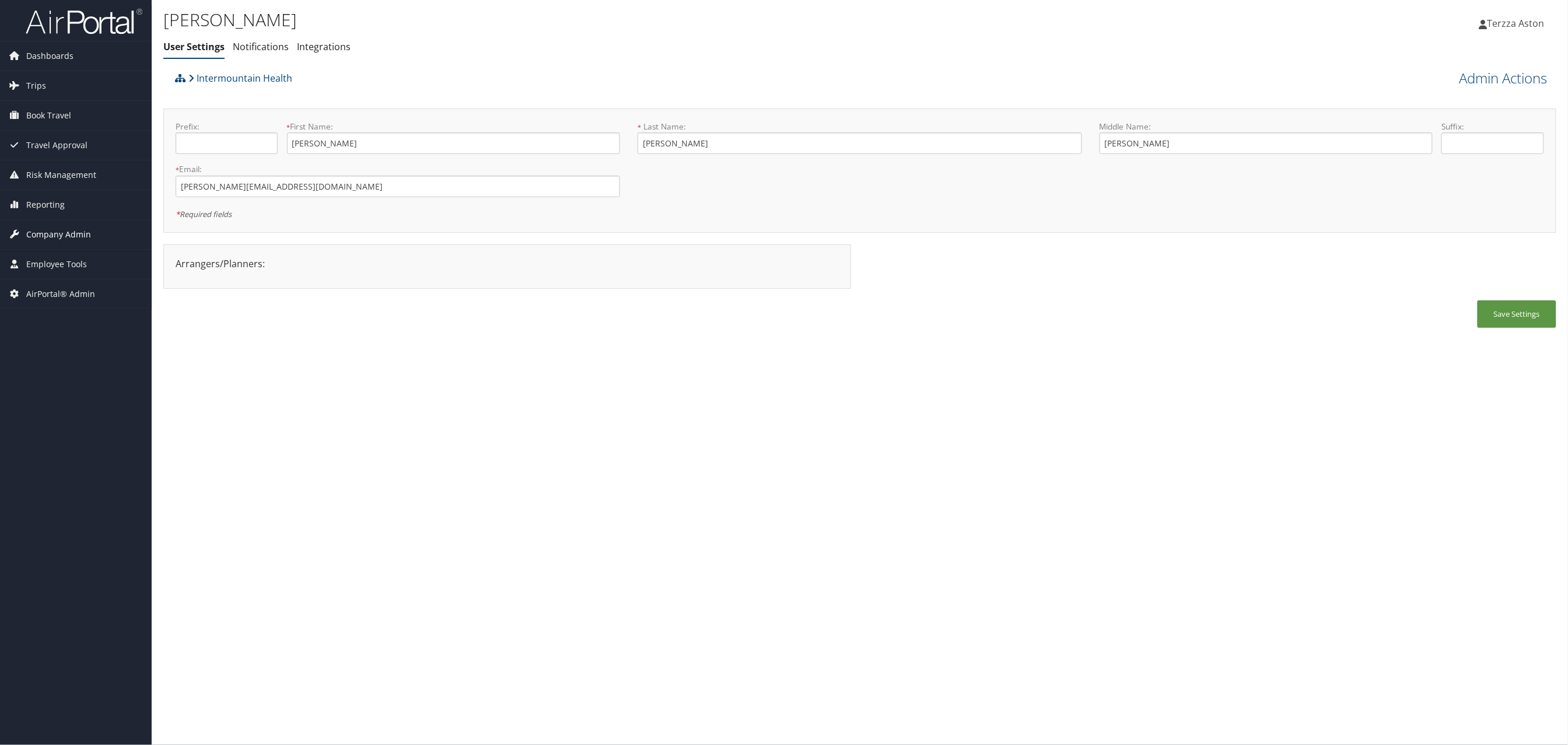
click at [89, 232] on span "Company Admin" at bounding box center [58, 234] width 65 height 29
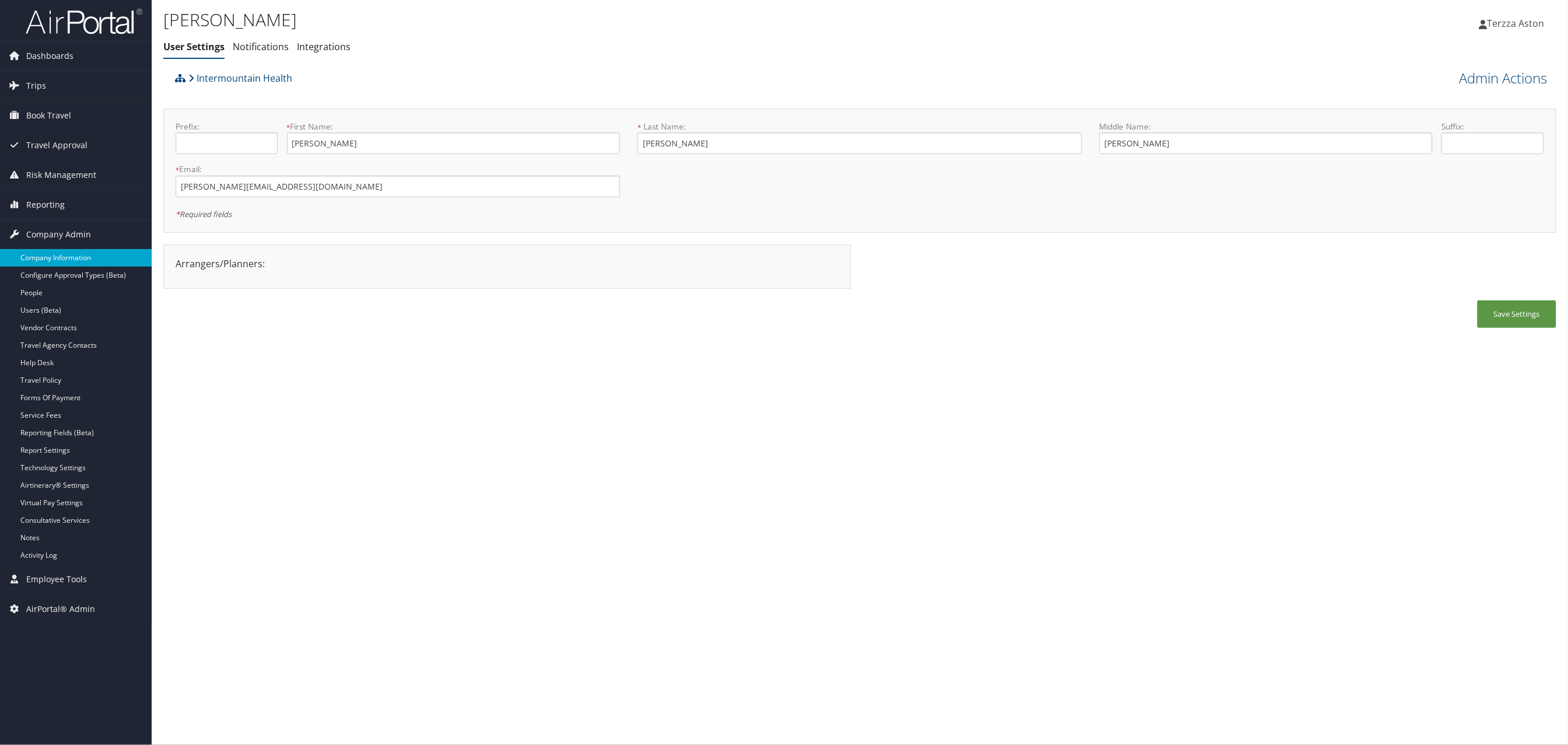
click at [68, 254] on link "Company Information" at bounding box center [76, 258] width 152 height 17
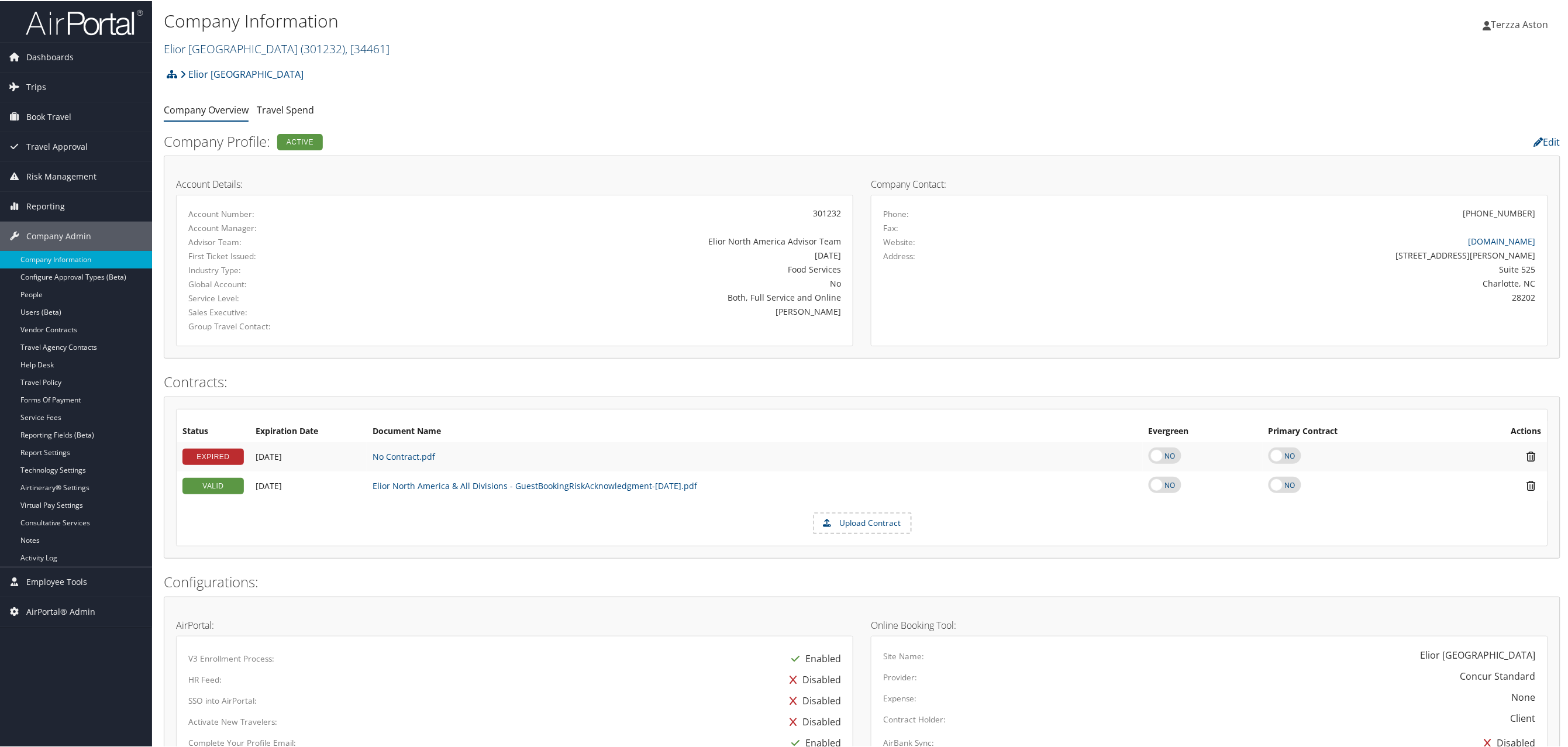
click at [242, 47] on link "[GEOGRAPHIC_DATA] ( 301232 ) , [ 34461 ]" at bounding box center [276, 48] width 226 height 16
click at [212, 71] on input "search" at bounding box center [241, 70] width 154 height 22
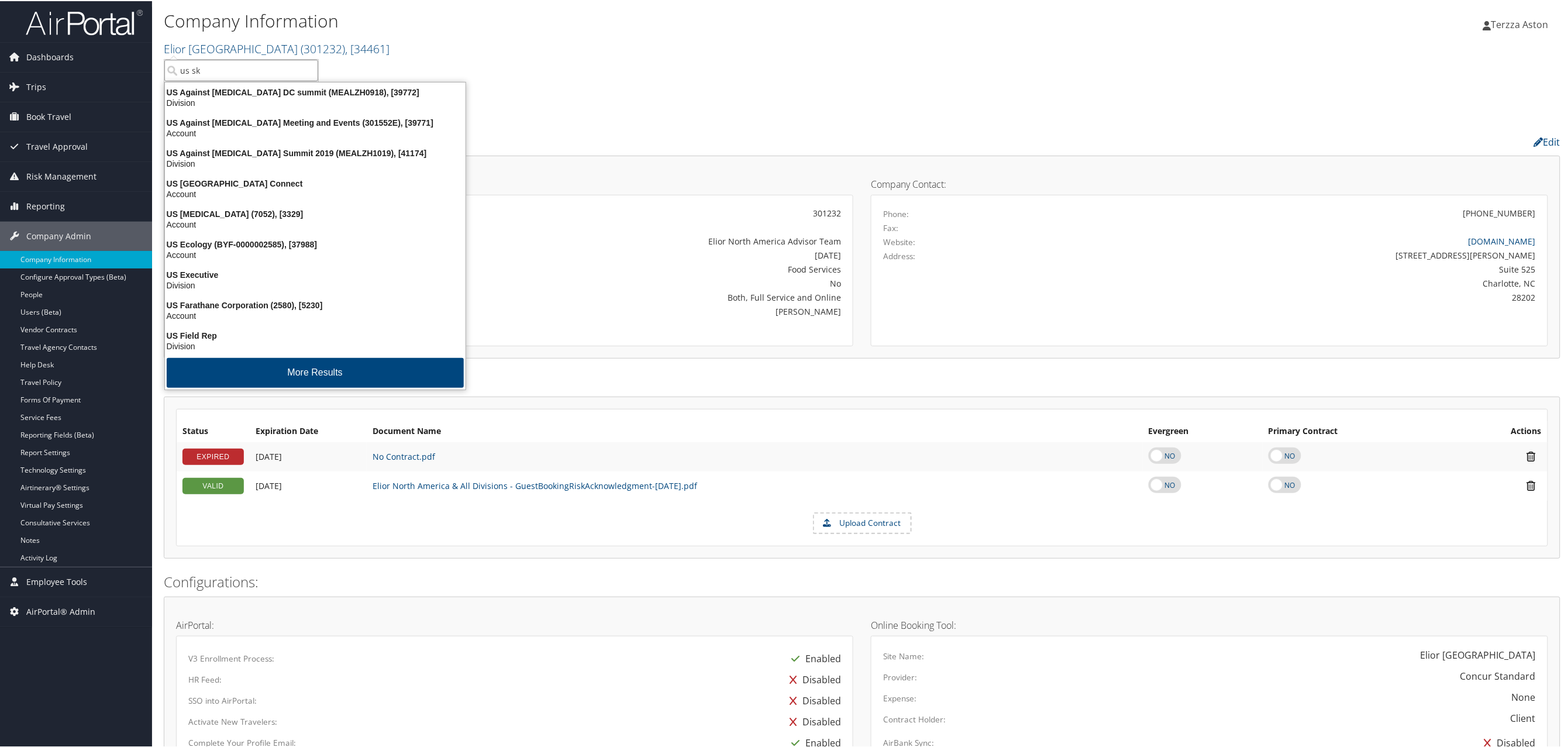
type input "us ski"
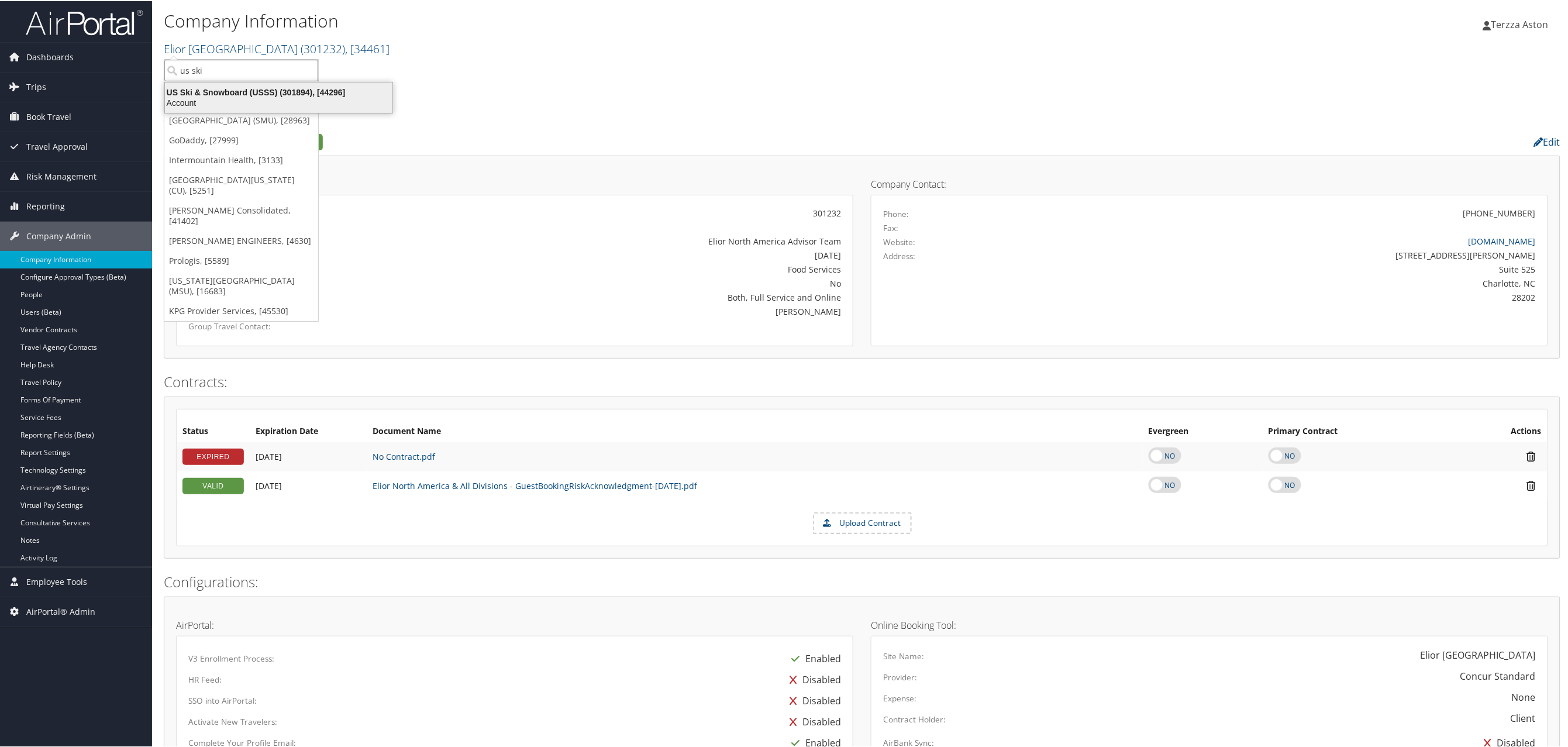
click at [280, 91] on div "US Ski & Snowboard (USSS) (301894), [44296]" at bounding box center [278, 91] width 241 height 10
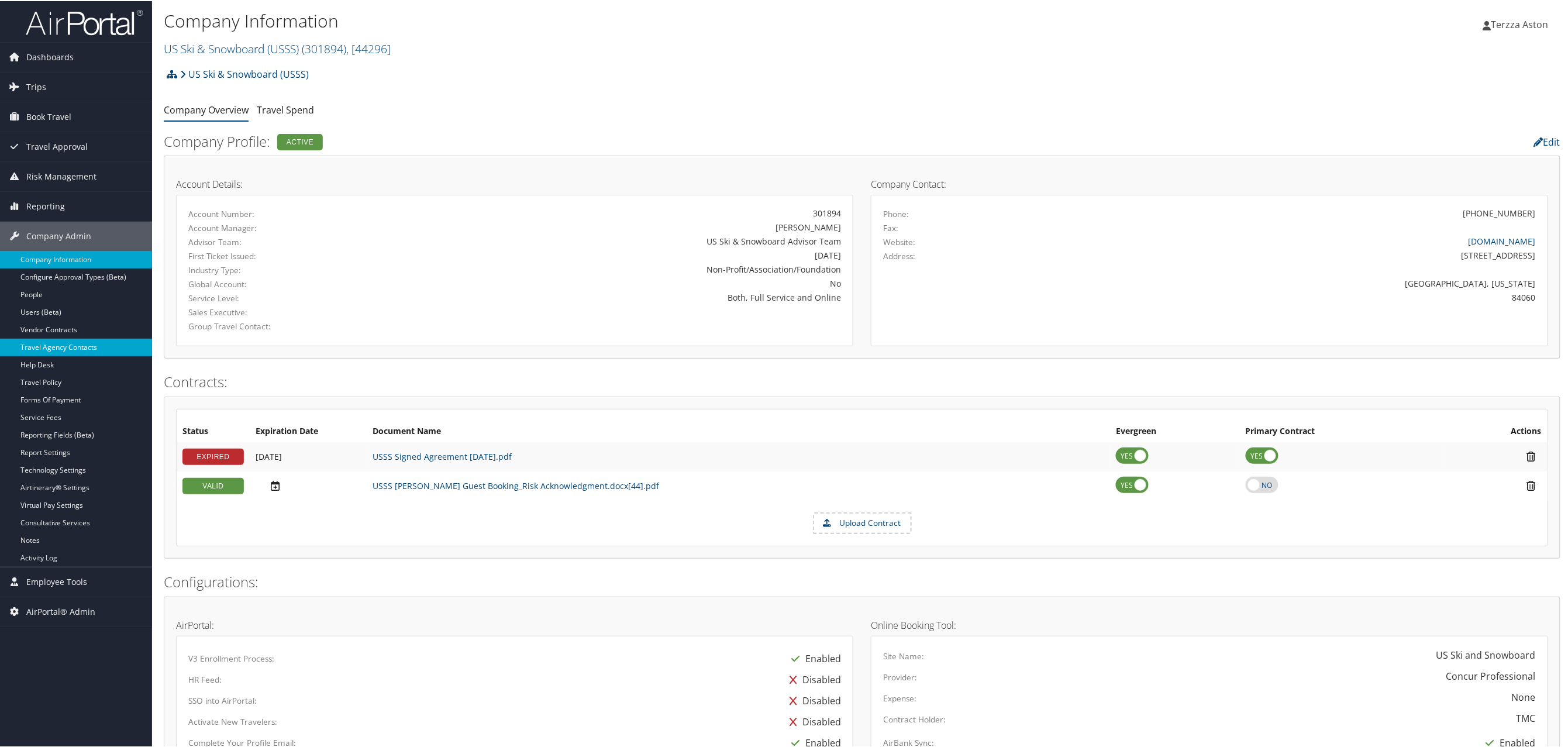
click at [79, 347] on link "Travel Agency Contacts" at bounding box center [76, 346] width 152 height 17
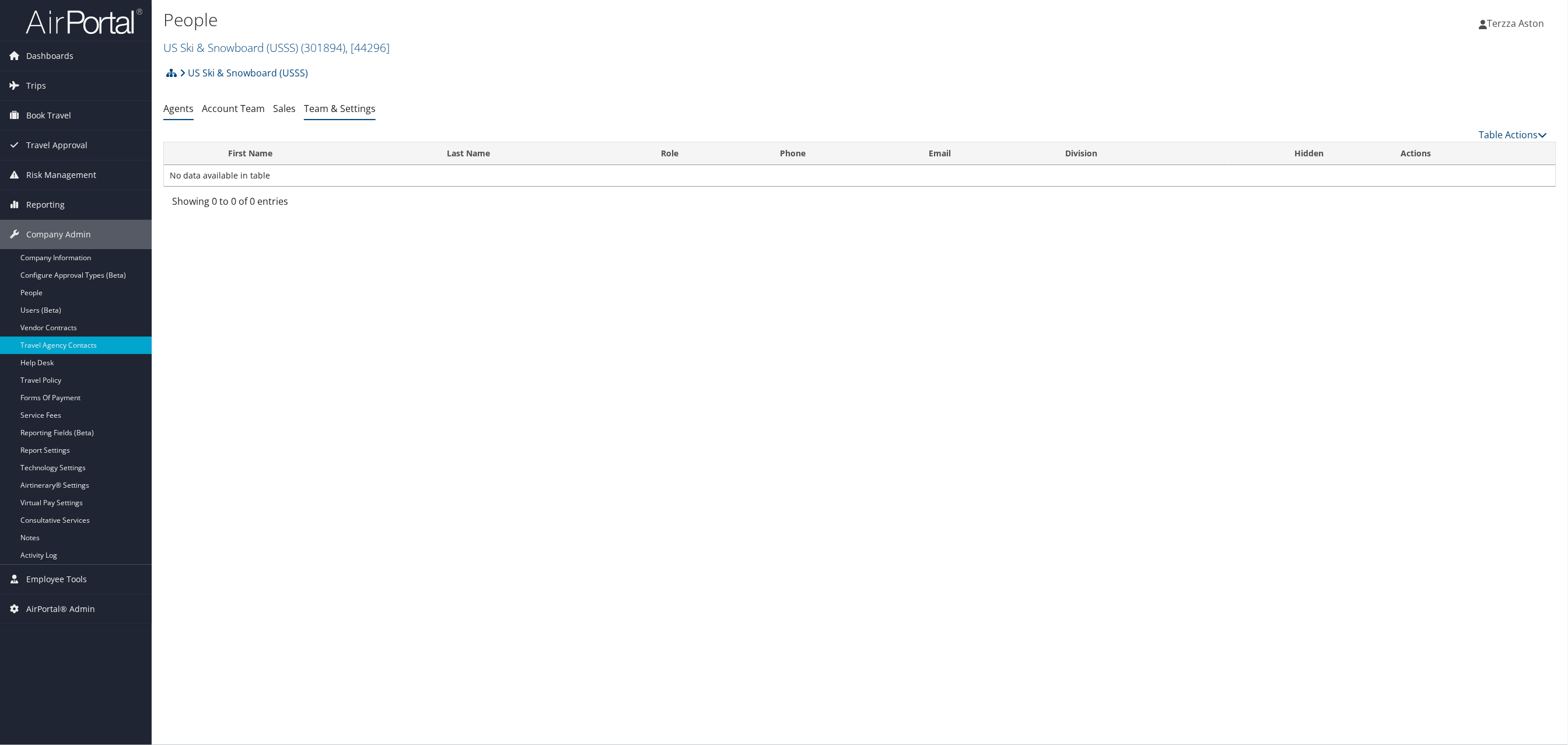
click at [328, 112] on link "Team & Settings" at bounding box center [340, 109] width 72 height 13
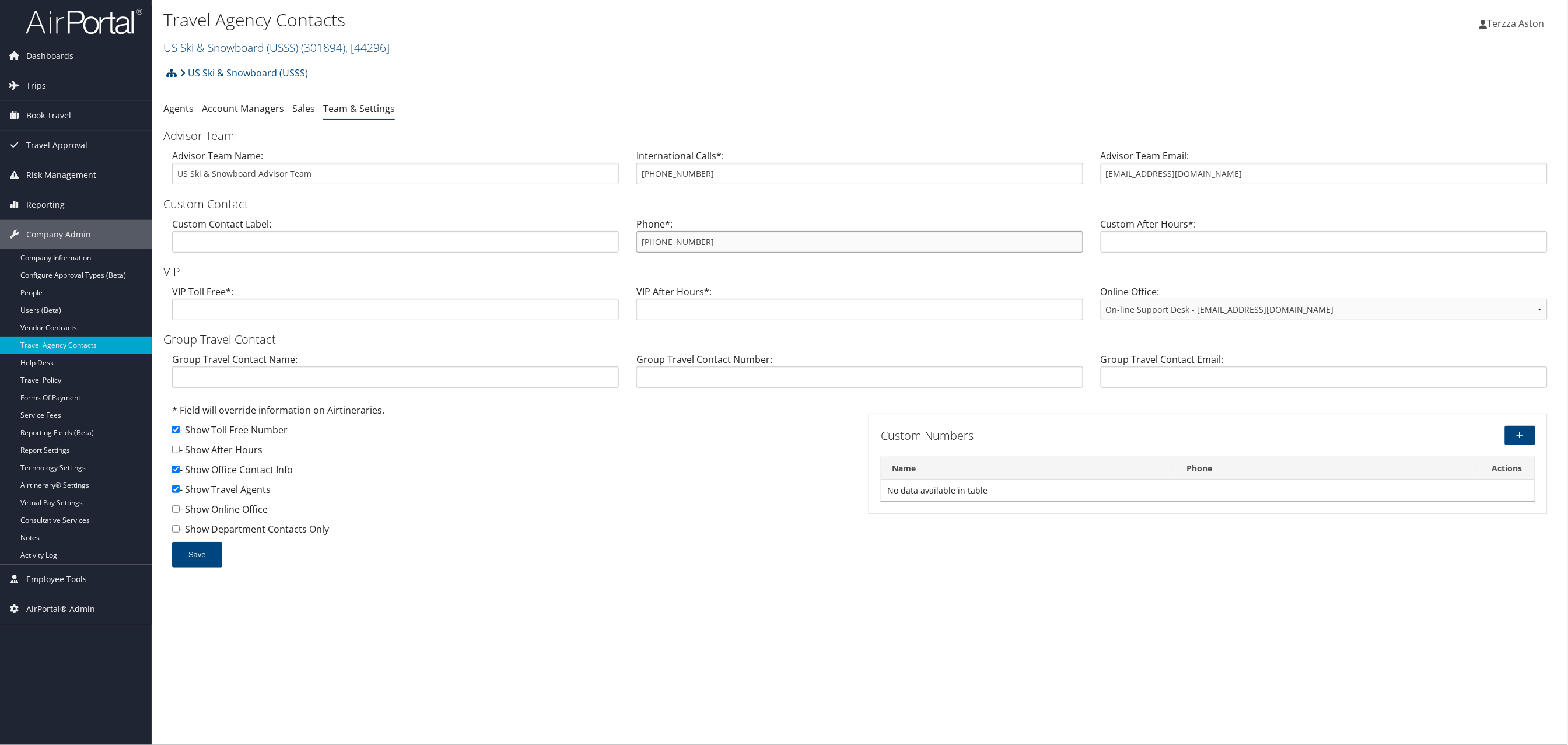
drag, startPoint x: 640, startPoint y: 244, endPoint x: 706, endPoint y: 236, distance: 66.5
click at [706, 236] on input "[PHONE_NUMBER]" at bounding box center [860, 242] width 447 height 22
